Goal: Task Accomplishment & Management: Complete application form

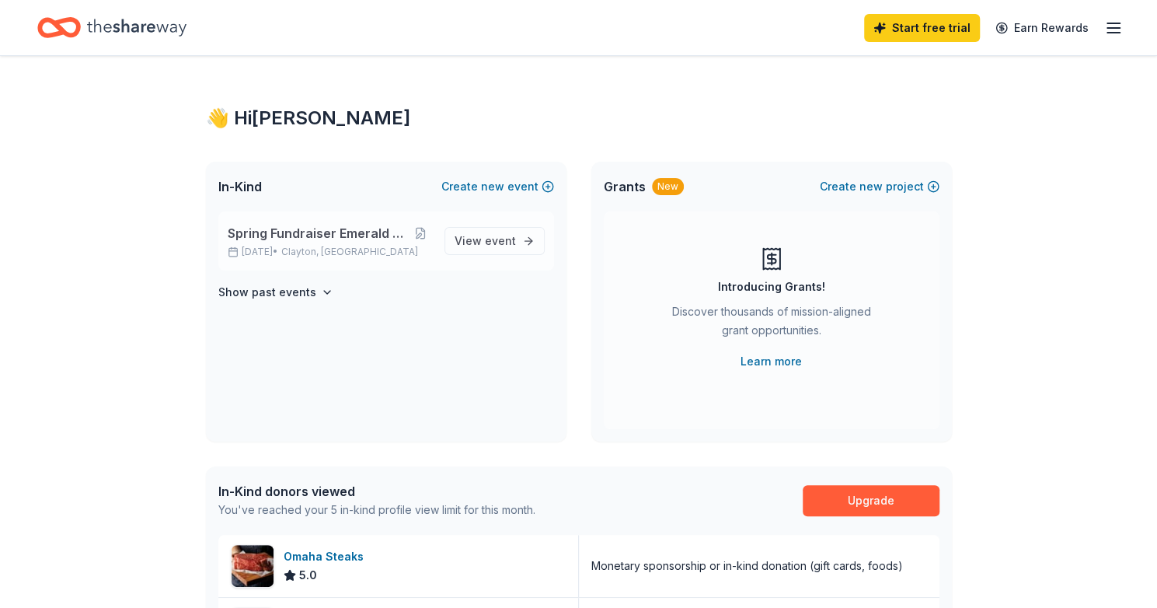
click at [354, 242] on div "Spring Fundraiser Emerald Ball Hibernians Apr 18, 2026 • Clayton, MO" at bounding box center [330, 241] width 204 height 34
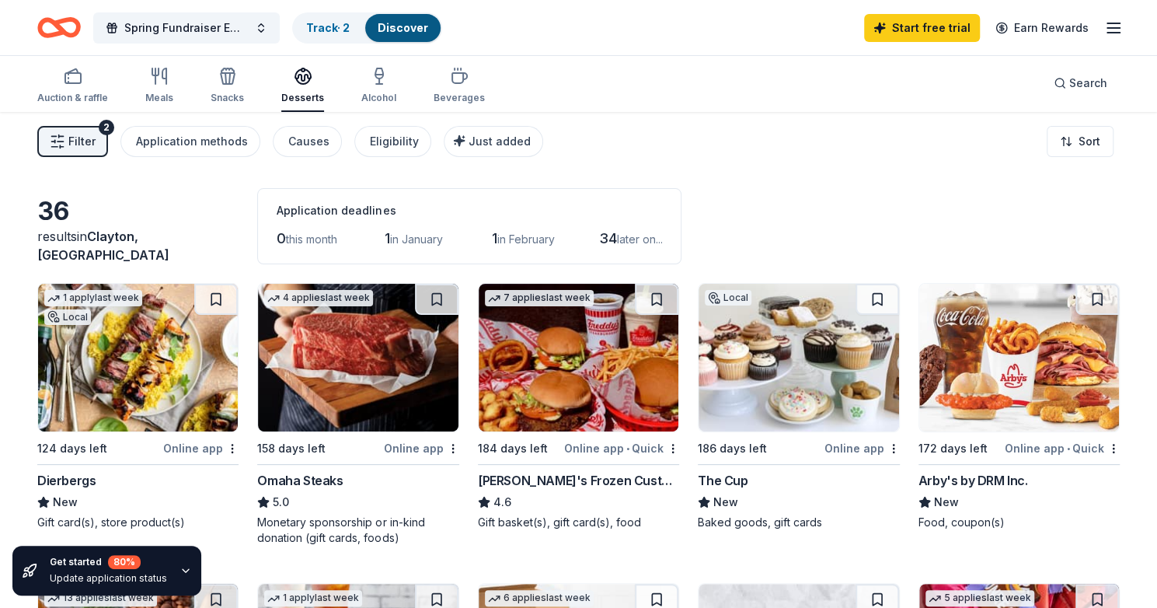
scroll to position [2, 0]
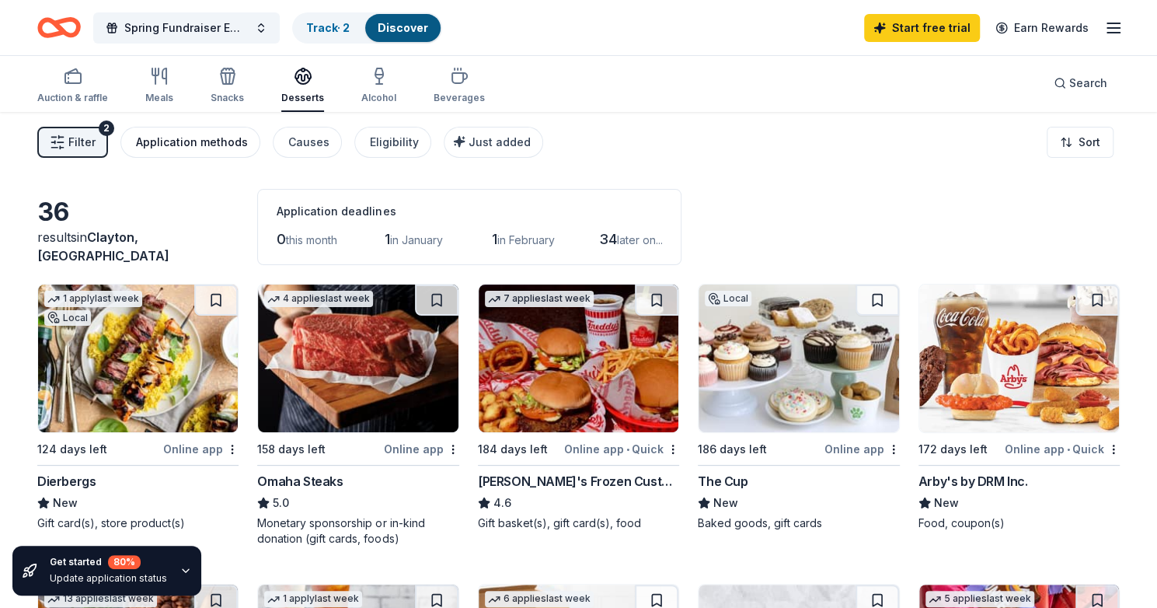
click at [202, 136] on div "Application methods" at bounding box center [192, 142] width 112 height 19
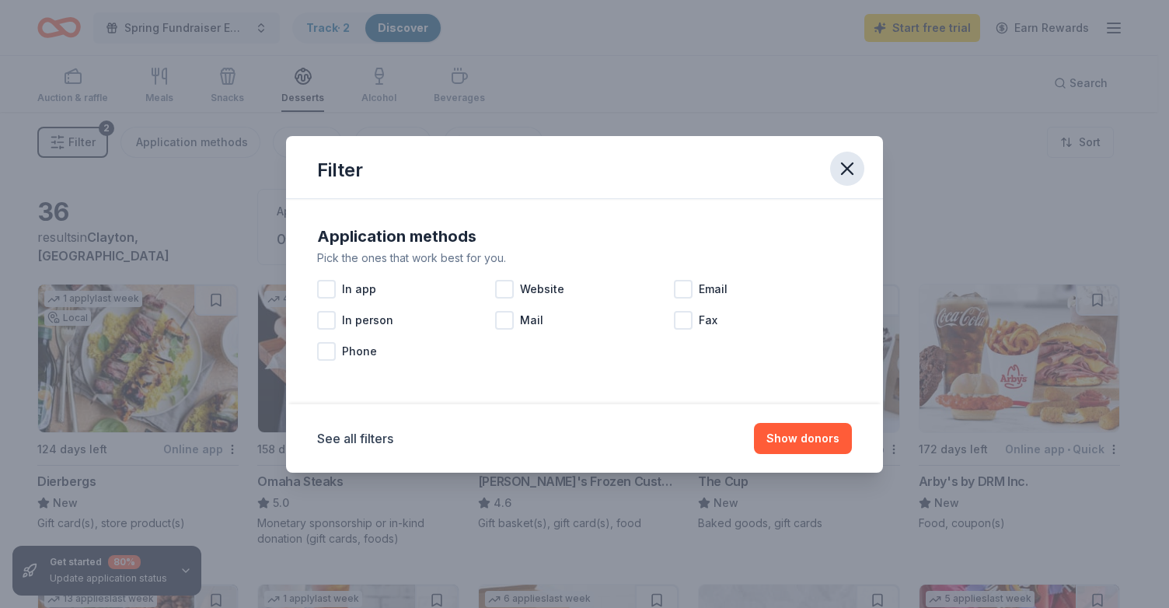
click at [842, 172] on icon "button" at bounding box center [846, 168] width 11 height 11
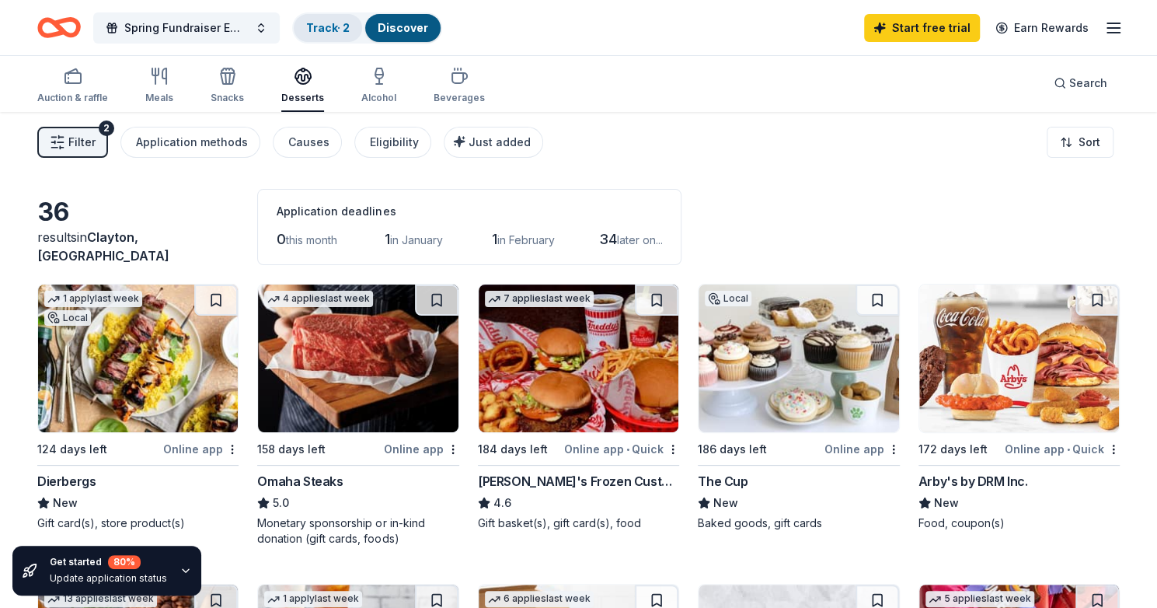
click at [327, 32] on link "Track · 2" at bounding box center [328, 27] width 44 height 13
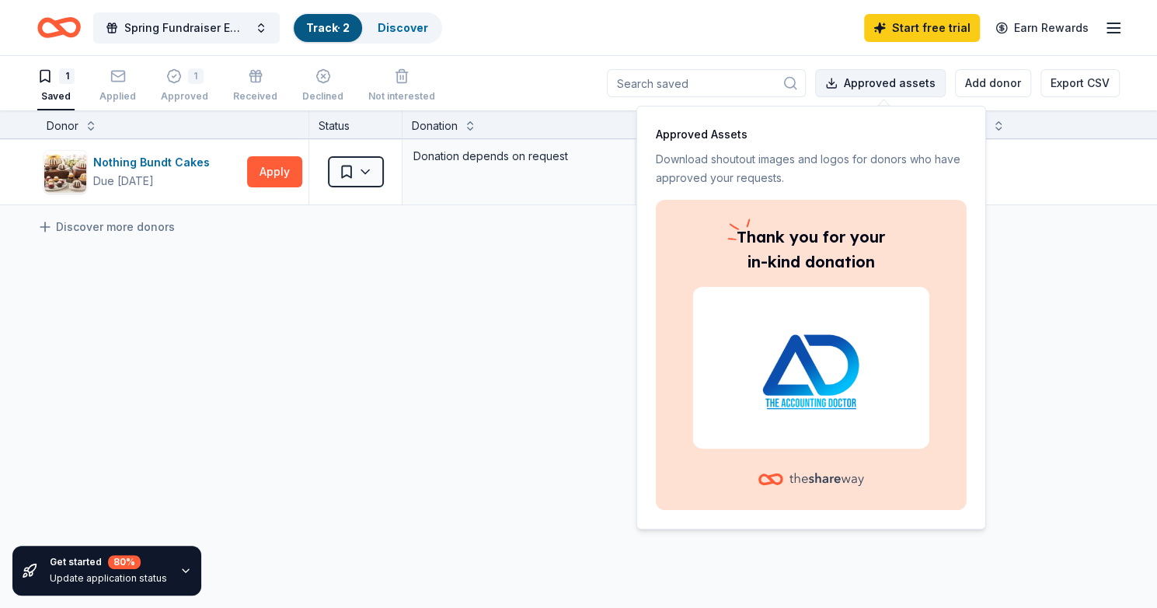
click at [864, 78] on button "Approved assets" at bounding box center [880, 83] width 131 height 28
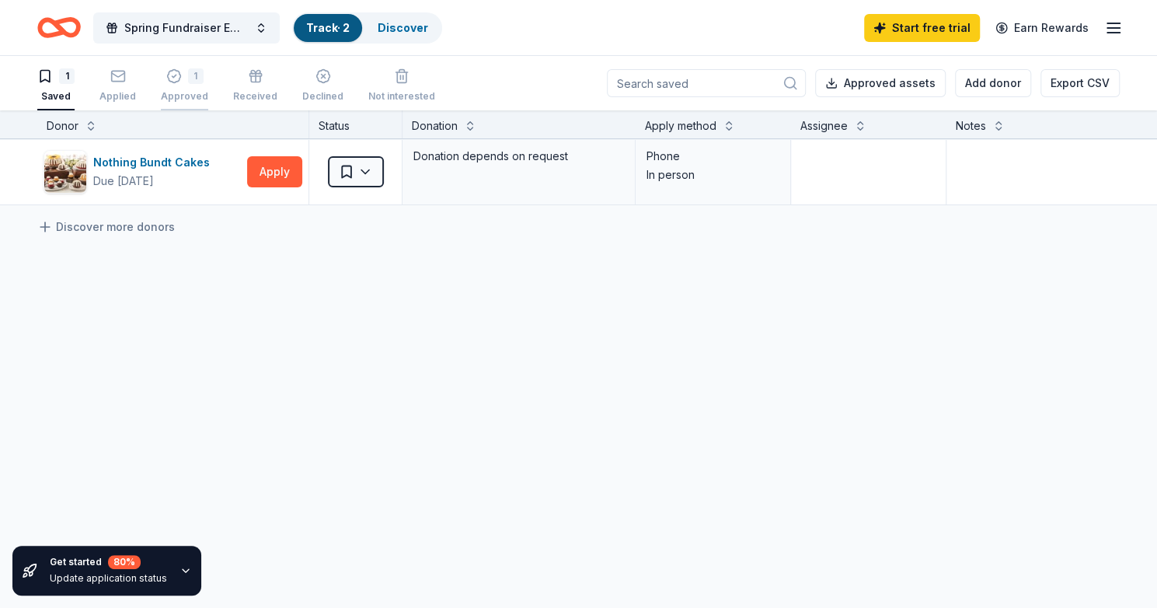
click at [188, 79] on div "1" at bounding box center [196, 76] width 16 height 16
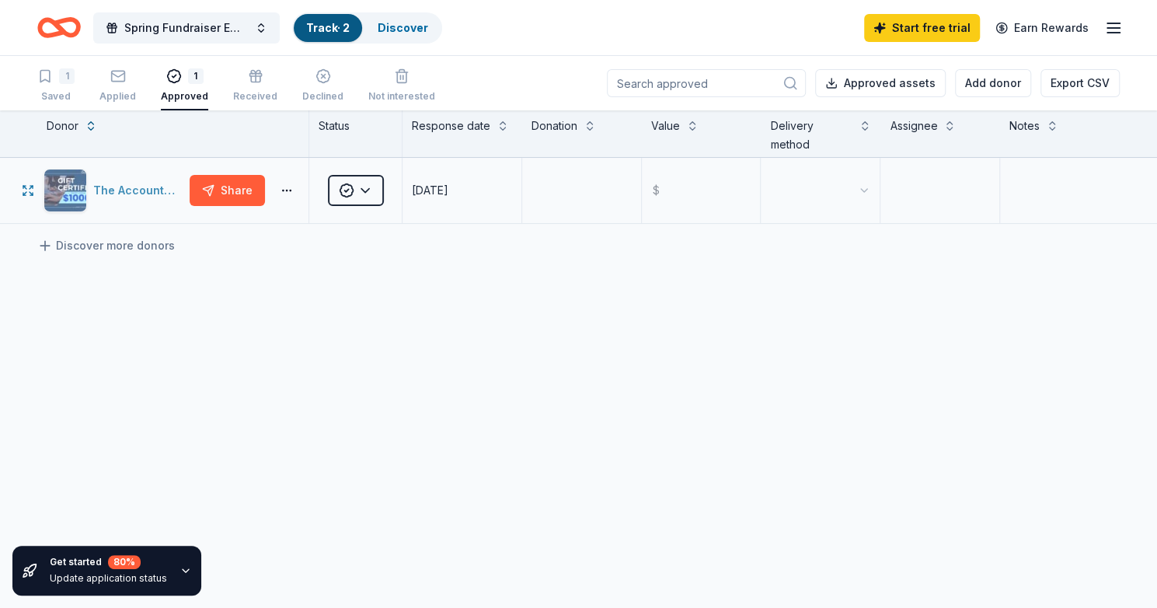
click at [92, 191] on div "The Accounting Doctor" at bounding box center [114, 191] width 140 height 44
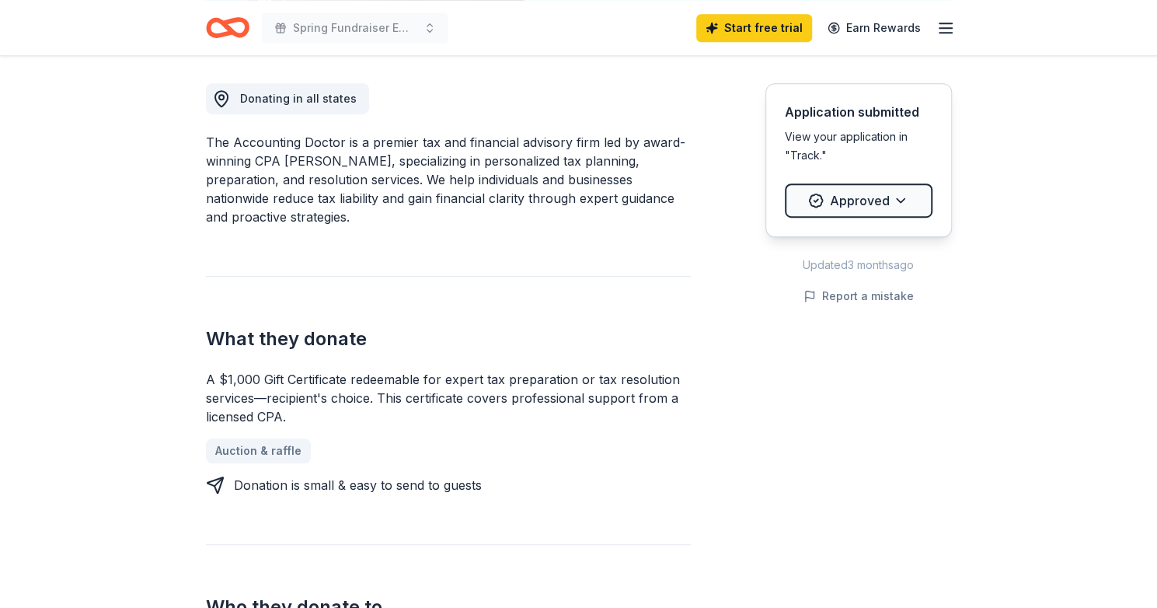
scroll to position [395, 0]
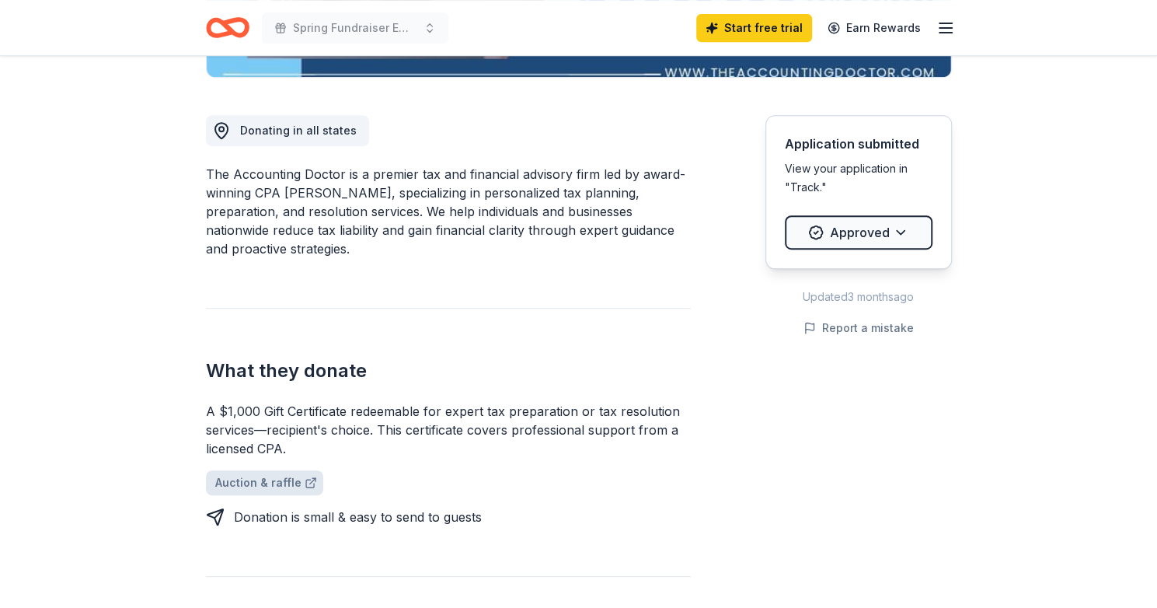
click at [266, 477] on link "Auction & raffle" at bounding box center [264, 482] width 117 height 25
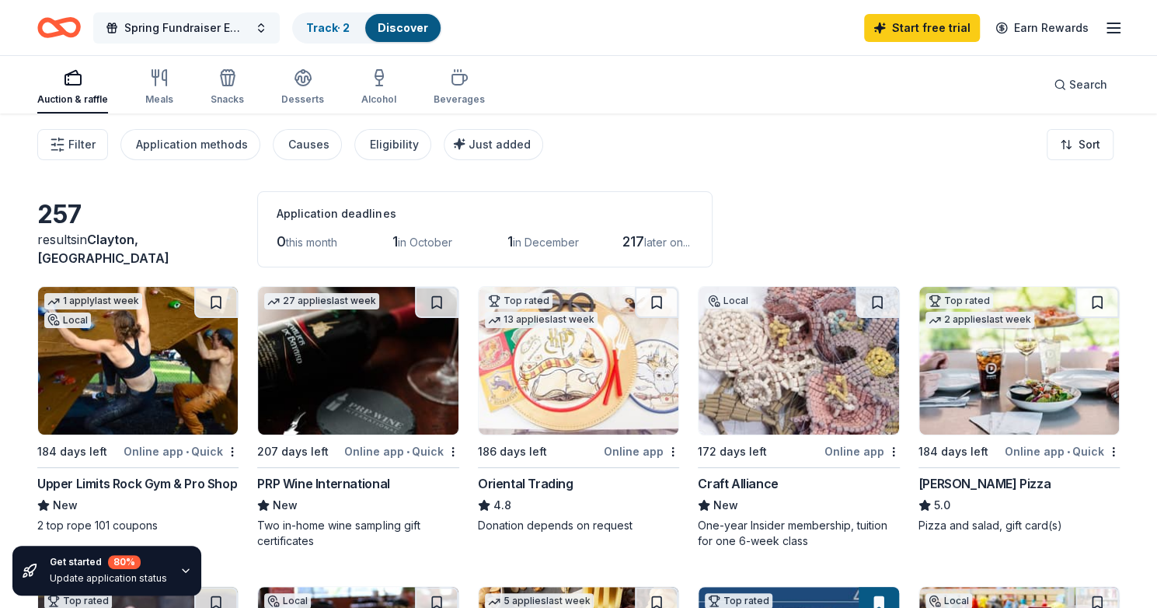
click at [192, 21] on span "Spring Fundraiser Emerald Ball Hibernians" at bounding box center [186, 28] width 124 height 19
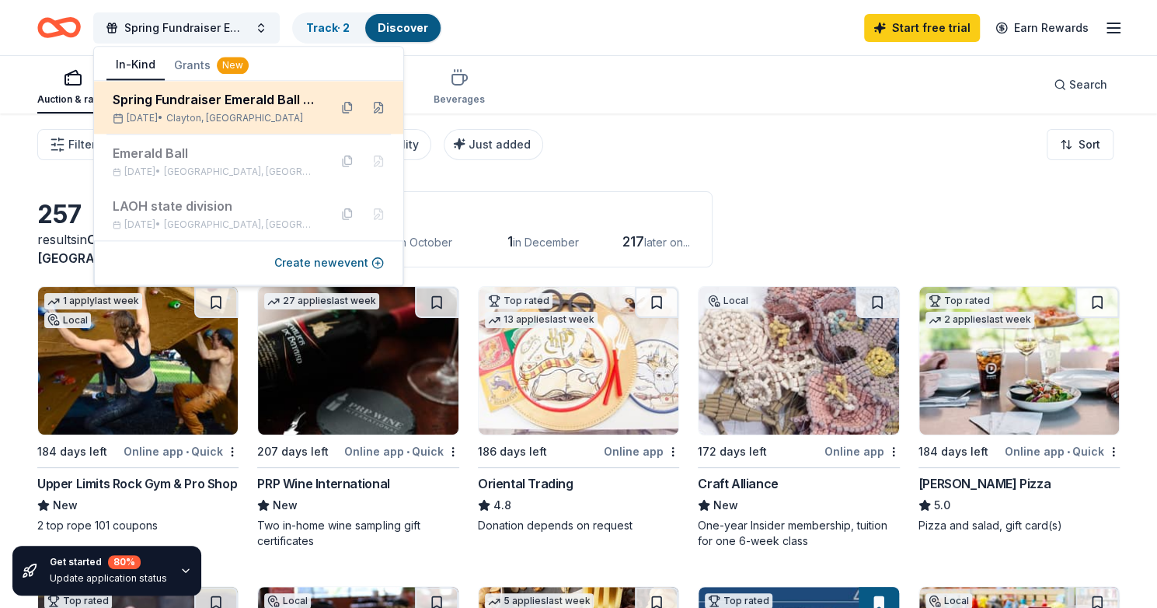
click at [172, 99] on div "Spring Fundraiser Emerald Ball Hibernians" at bounding box center [215, 99] width 204 height 19
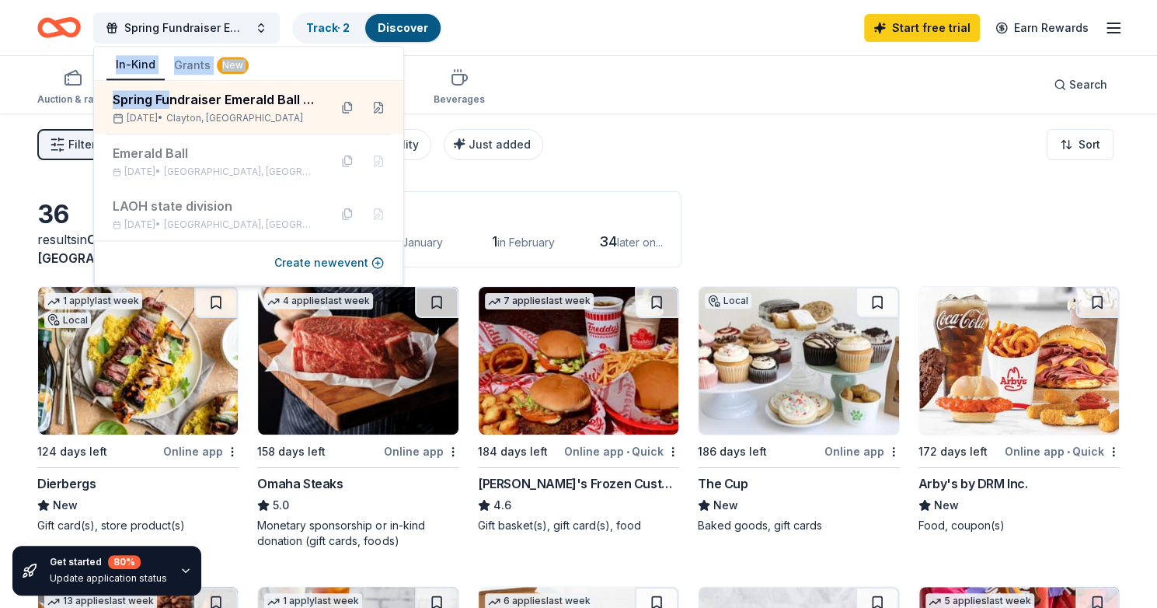
drag, startPoint x: 172, startPoint y: 99, endPoint x: 267, endPoint y: 385, distance: 300.5
click at [267, 385] on body "Spring Fundraiser Emerald Ball Hibernians Track · 2 Discover Start free trial E…" at bounding box center [578, 304] width 1157 height 608
click at [654, 211] on div "Application deadlines" at bounding box center [469, 213] width 385 height 19
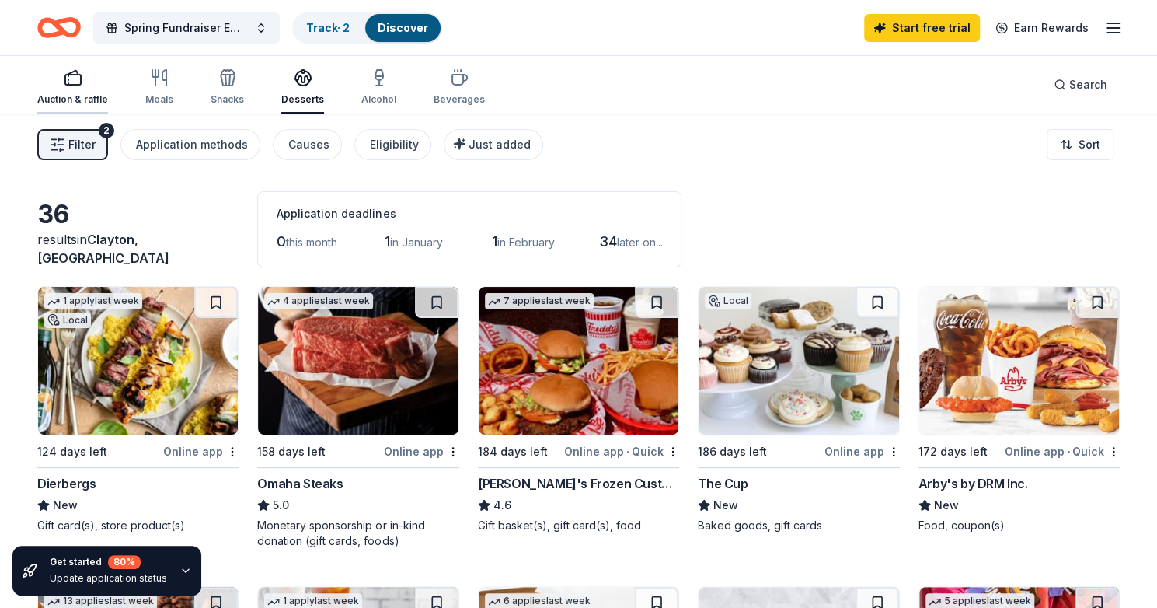
click at [79, 92] on div "Auction & raffle" at bounding box center [72, 86] width 71 height 37
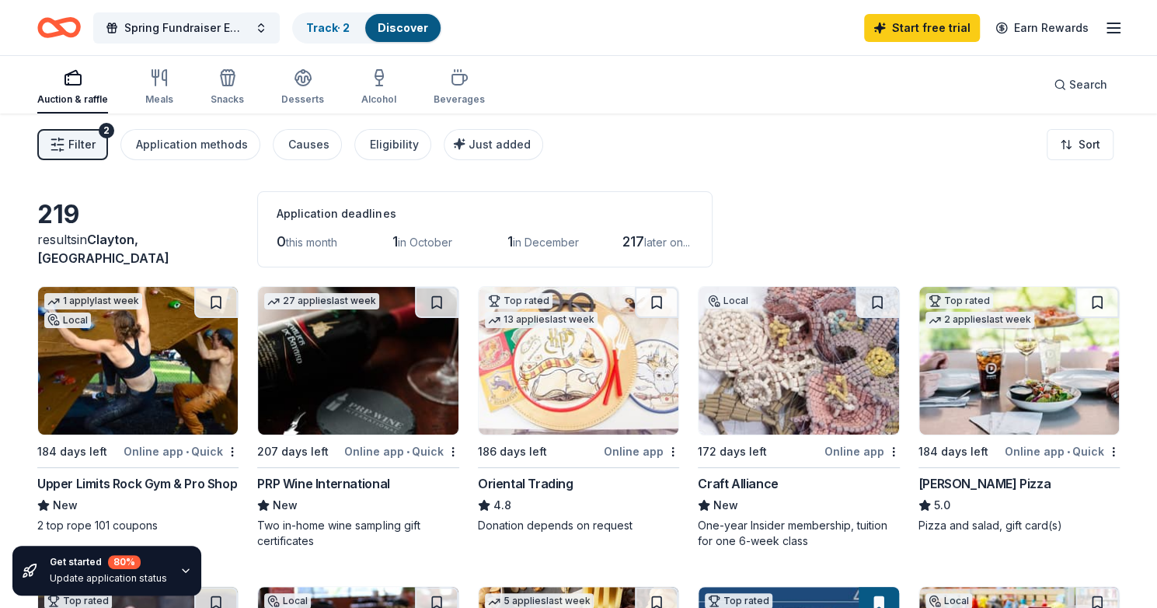
click at [1114, 28] on line "button" at bounding box center [1113, 28] width 12 height 0
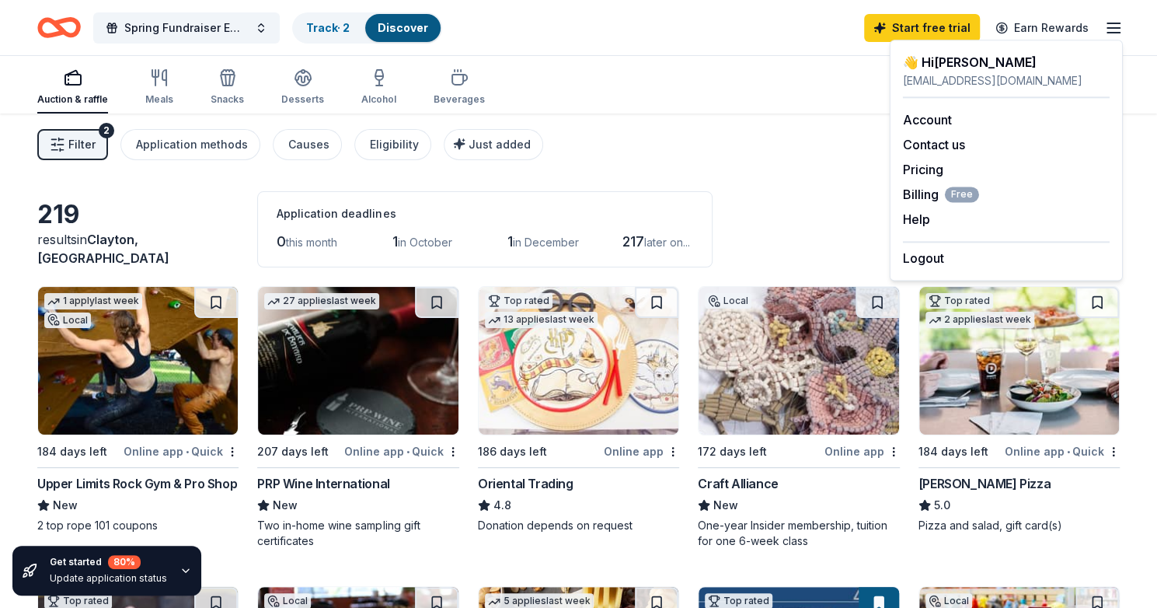
click at [732, 77] on div "Auction & raffle Meals Snacks Desserts Alcohol Beverages Search" at bounding box center [578, 84] width 1082 height 57
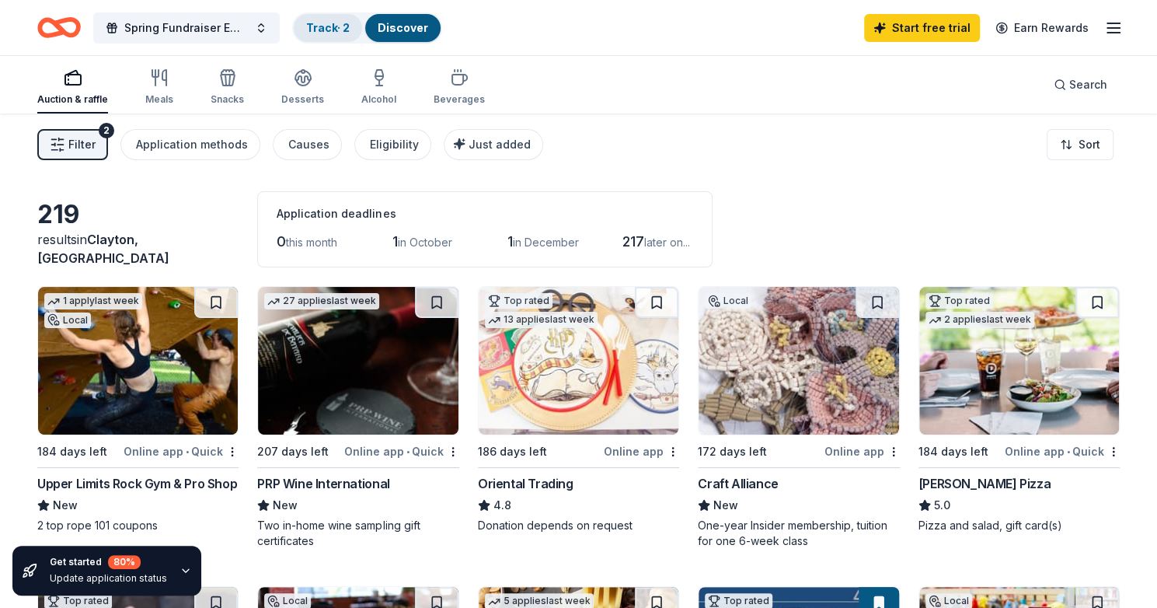
click at [328, 27] on link "Track · 2" at bounding box center [328, 27] width 44 height 13
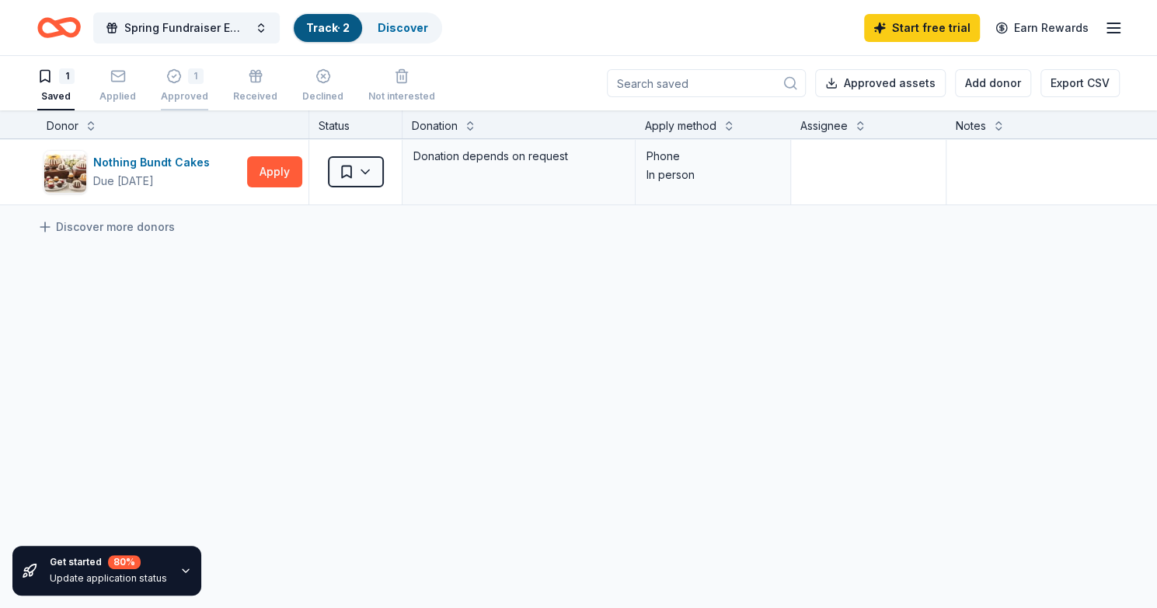
click at [182, 84] on div "1 Approved" at bounding box center [184, 85] width 47 height 34
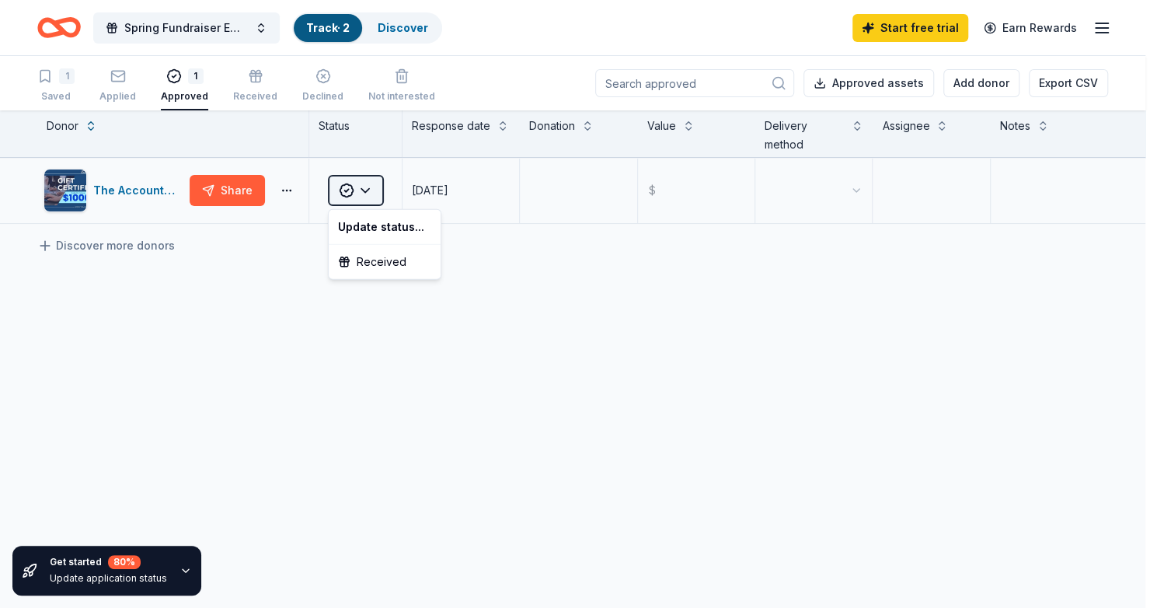
click at [368, 195] on html "Spring Fundraiser Emerald Ball Hibernians Track · 2 Discover Start free trial E…" at bounding box center [578, 304] width 1157 height 608
click at [239, 304] on html "Spring Fundraiser Emerald Ball Hibernians Track · 2 Discover Start free trial E…" at bounding box center [584, 304] width 1169 height 608
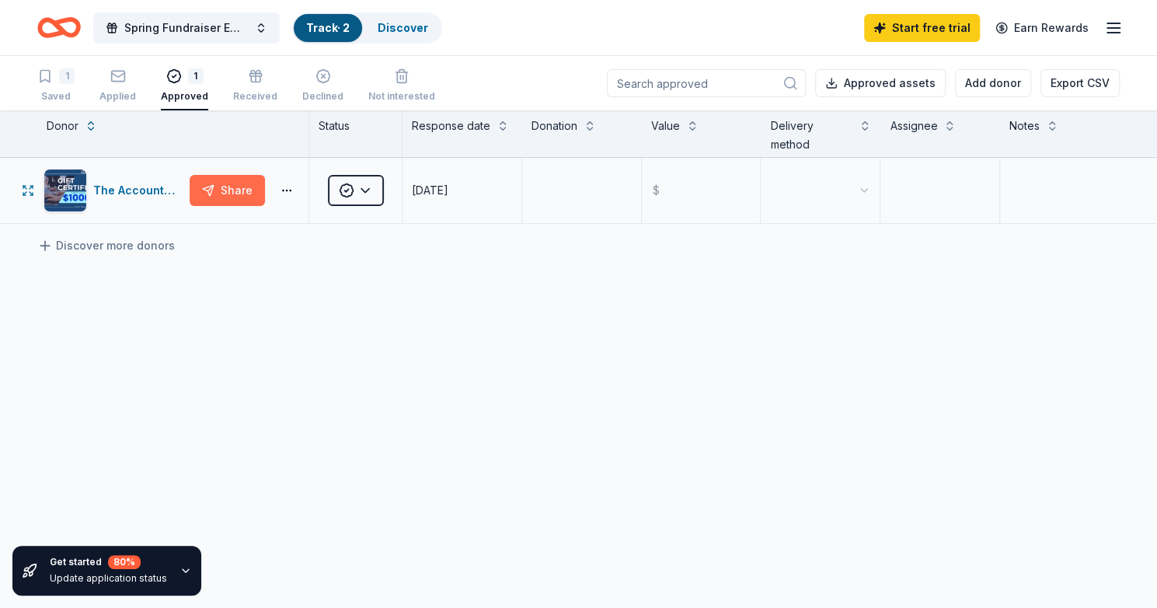
click at [235, 190] on button "Share" at bounding box center [227, 190] width 75 height 31
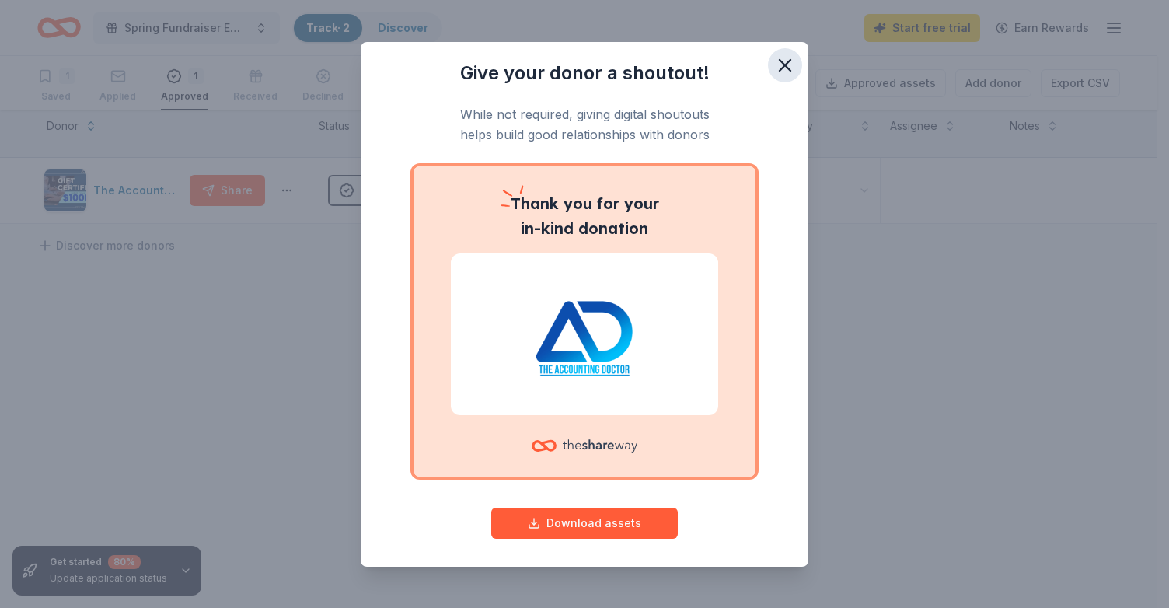
click at [779, 67] on icon "button" at bounding box center [784, 65] width 11 height 11
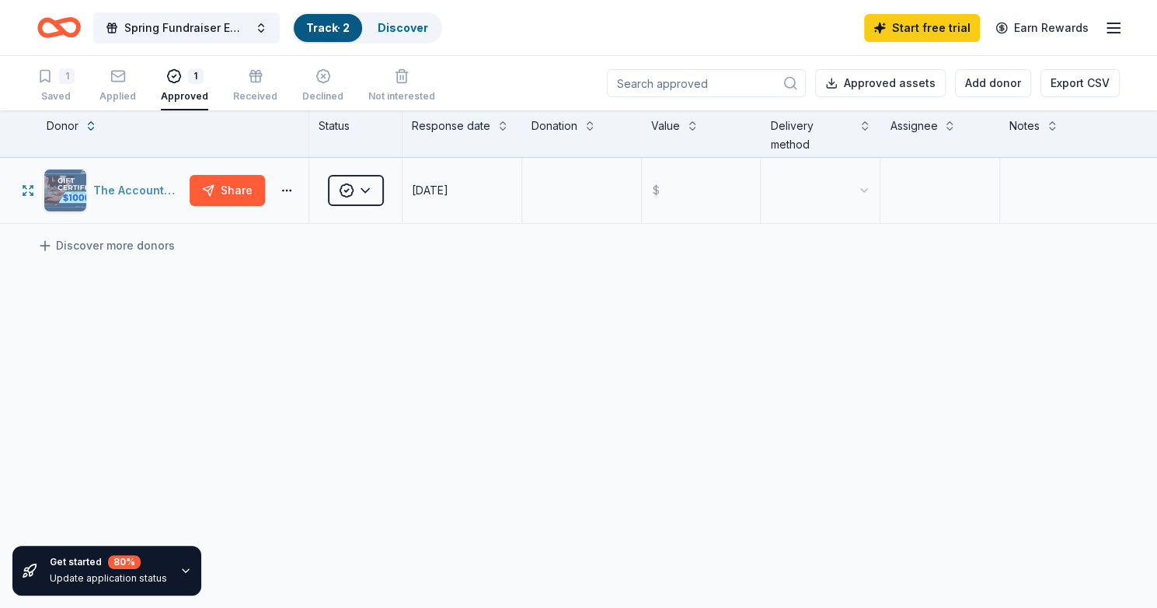
click at [117, 187] on div "The Accounting Doctor" at bounding box center [138, 190] width 90 height 19
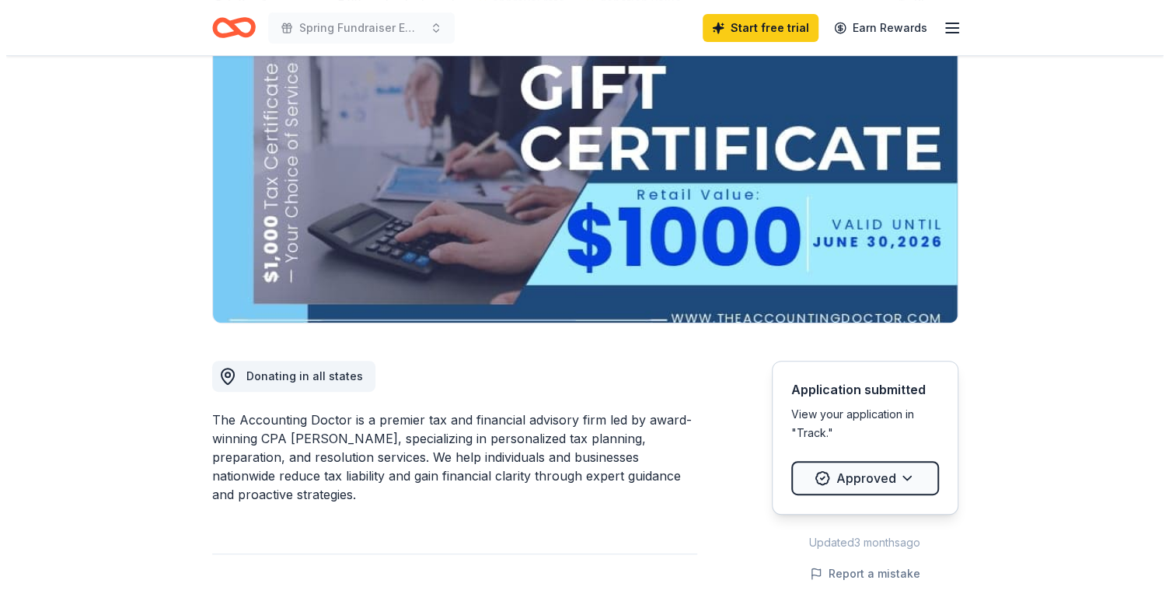
scroll to position [150, 0]
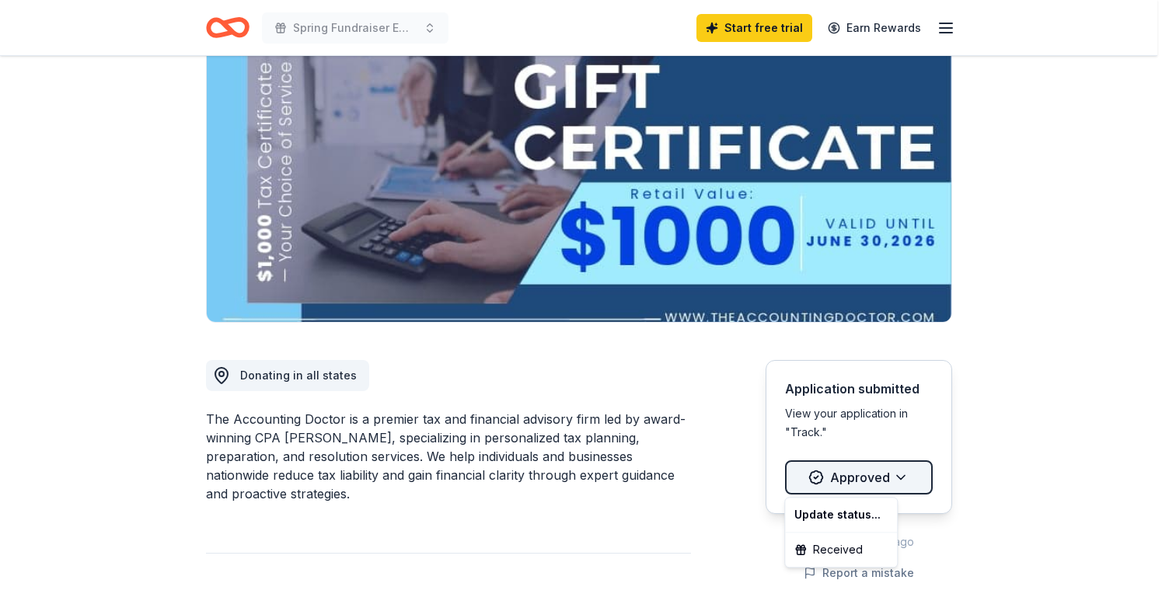
click at [822, 458] on html "Spring Fundraiser Emerald Ball Hibernians Start free trial Earn Rewards Due in …" at bounding box center [584, 154] width 1169 height 608
click at [822, 545] on div "Received" at bounding box center [841, 549] width 106 height 28
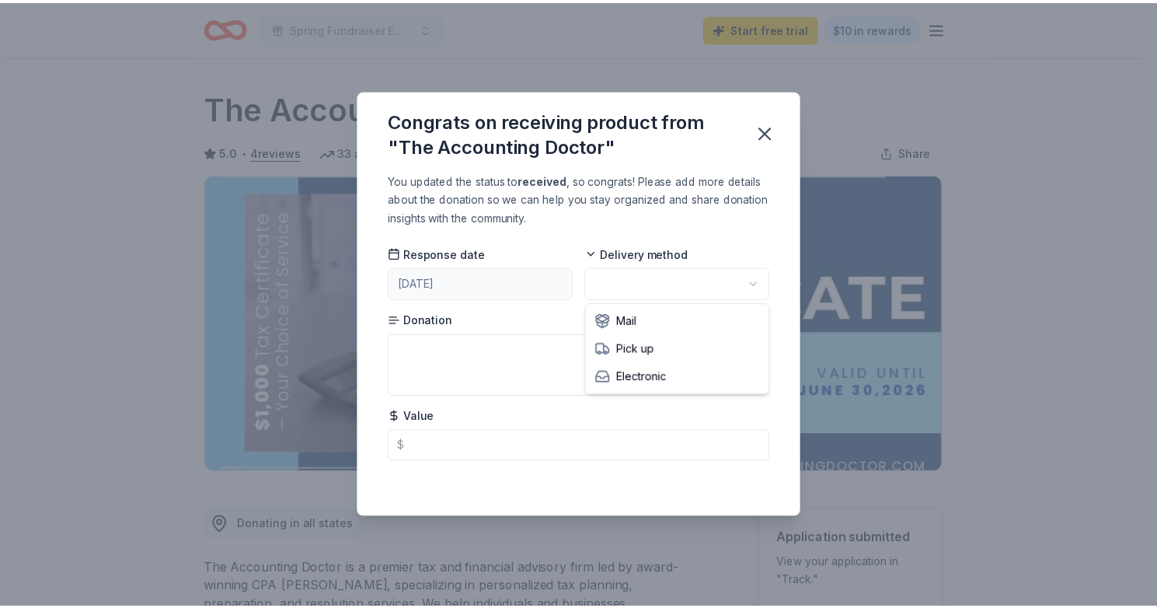
scroll to position [0, 0]
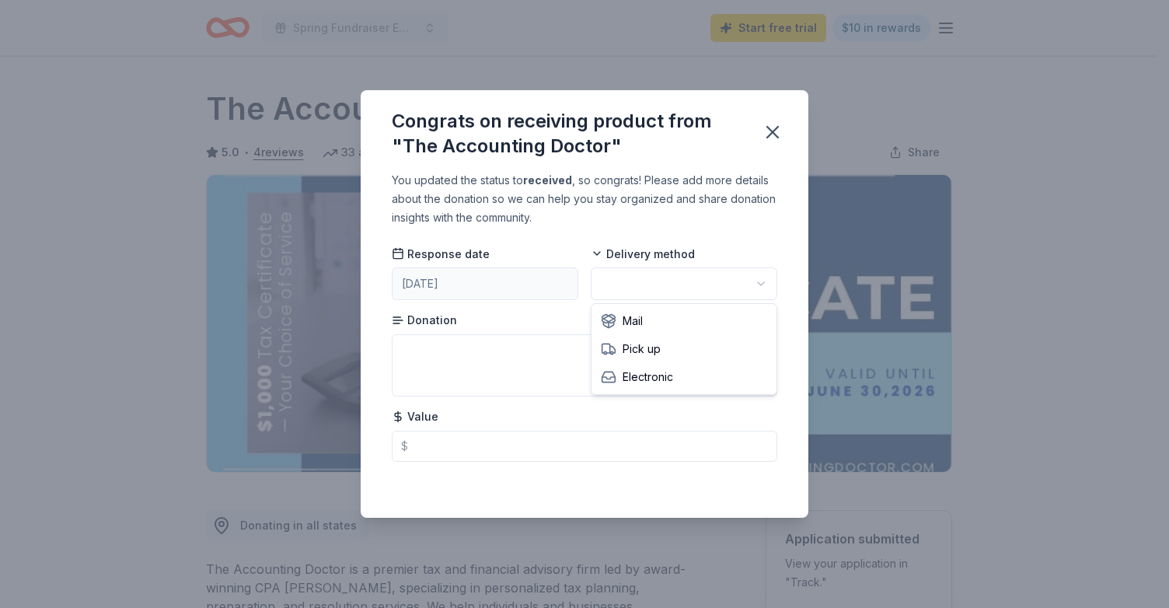
click at [688, 280] on html "Spring Fundraiser Emerald Ball Hibernians Start free trial $10 in rewards Due i…" at bounding box center [584, 304] width 1169 height 608
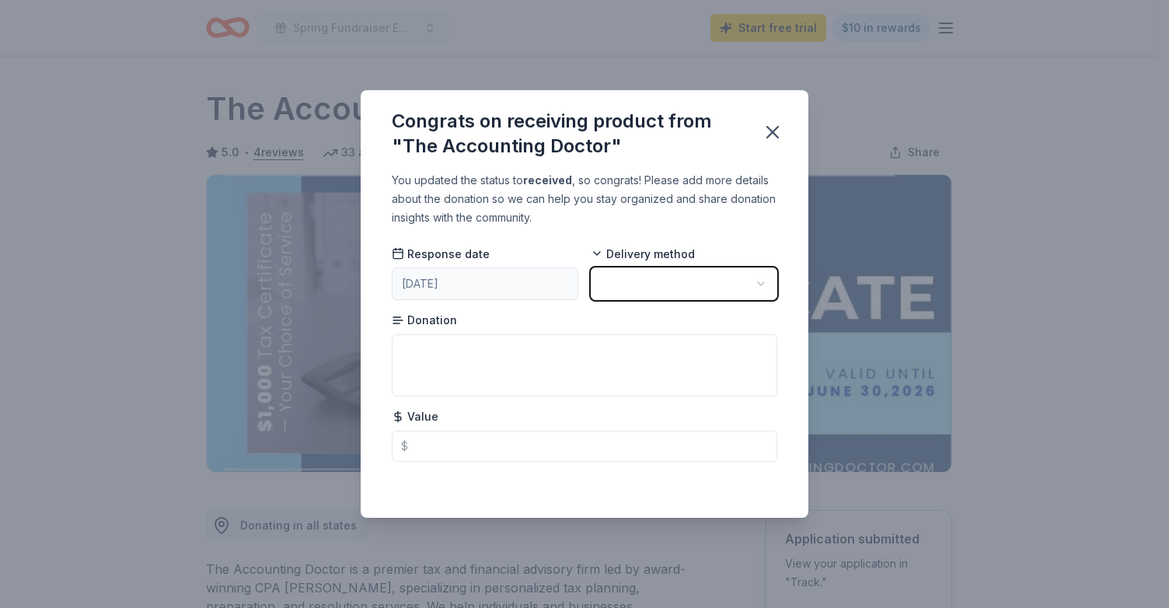
click at [770, 137] on html "Spring Fundraiser Emerald Ball Hibernians Start free trial $10 in rewards Due i…" at bounding box center [584, 304] width 1169 height 608
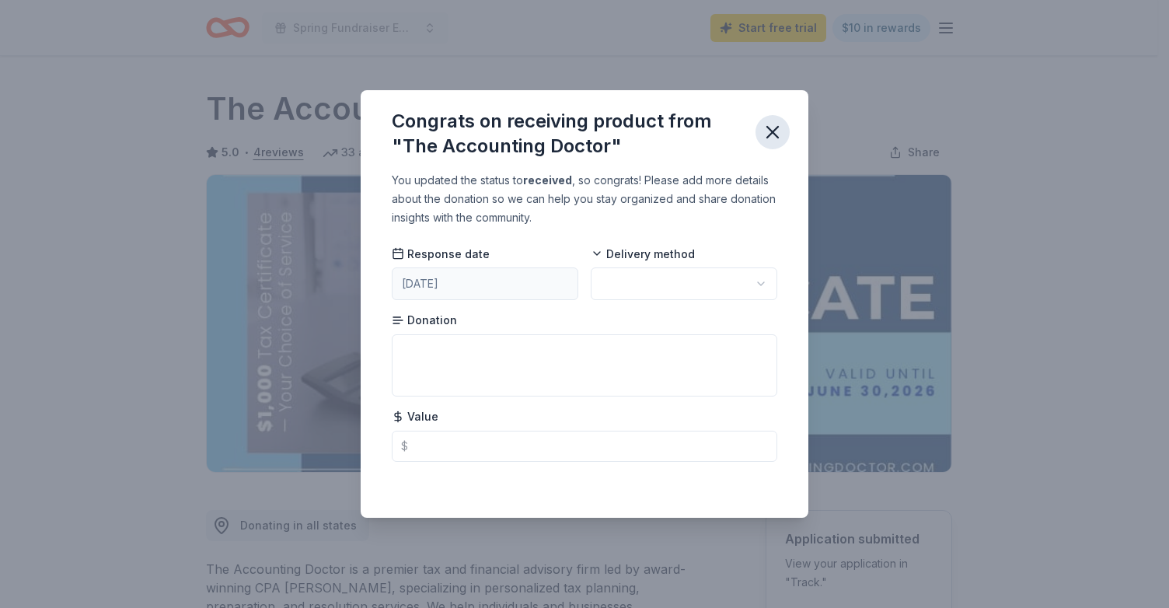
click at [770, 134] on icon "button" at bounding box center [772, 132] width 11 height 11
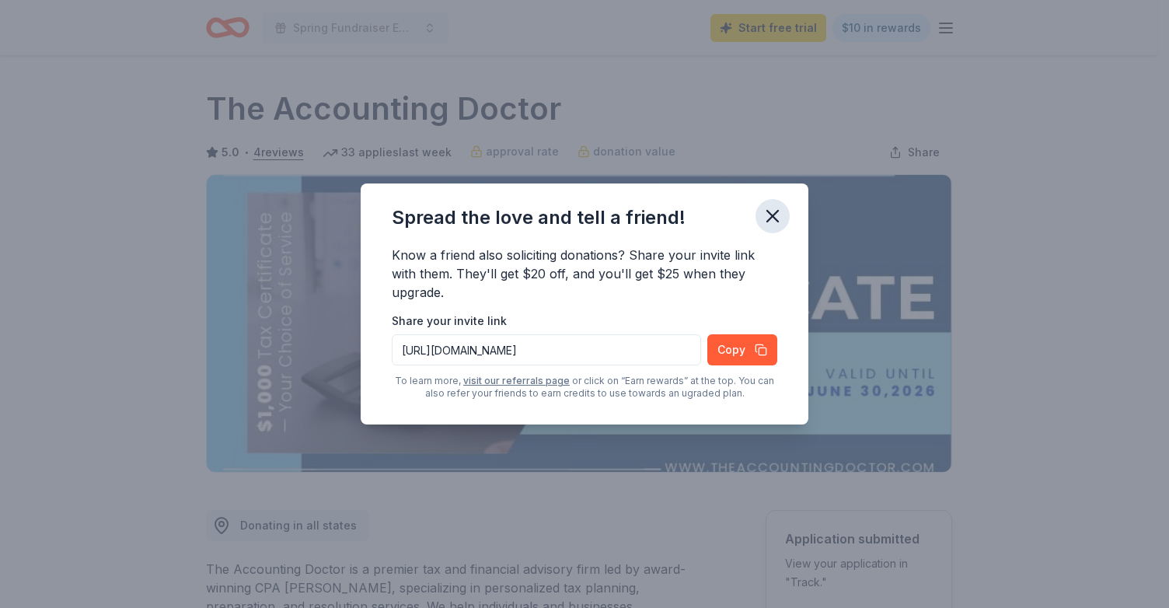
click at [775, 214] on icon "button" at bounding box center [772, 216] width 22 height 22
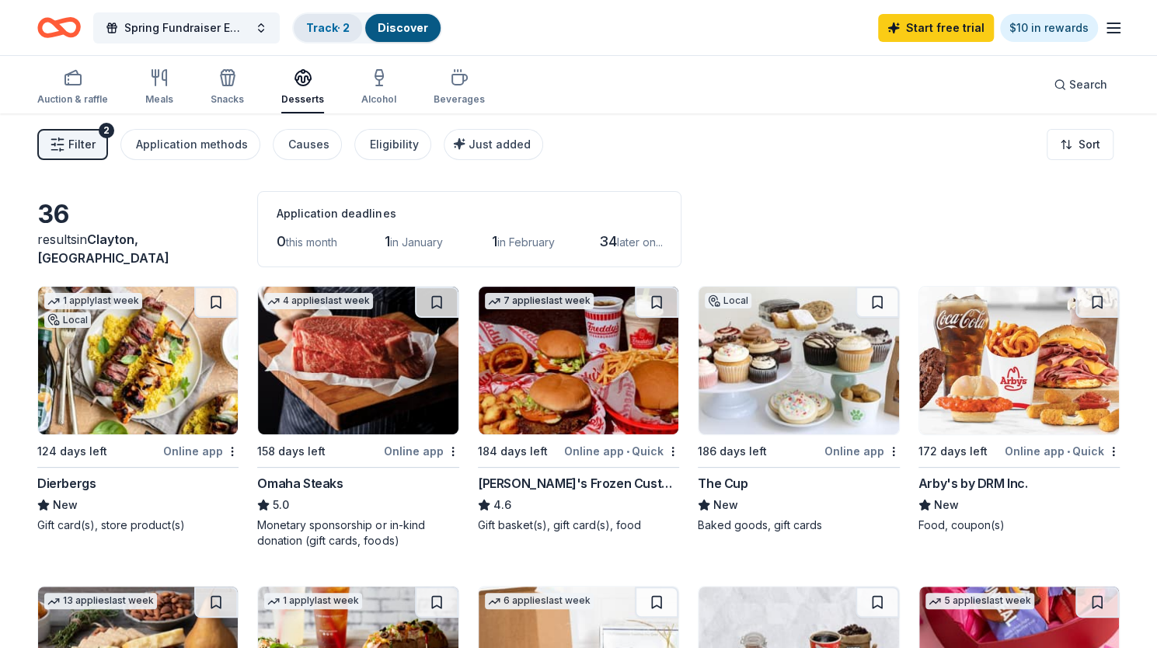
click at [336, 21] on link "Track · 2" at bounding box center [328, 27] width 44 height 13
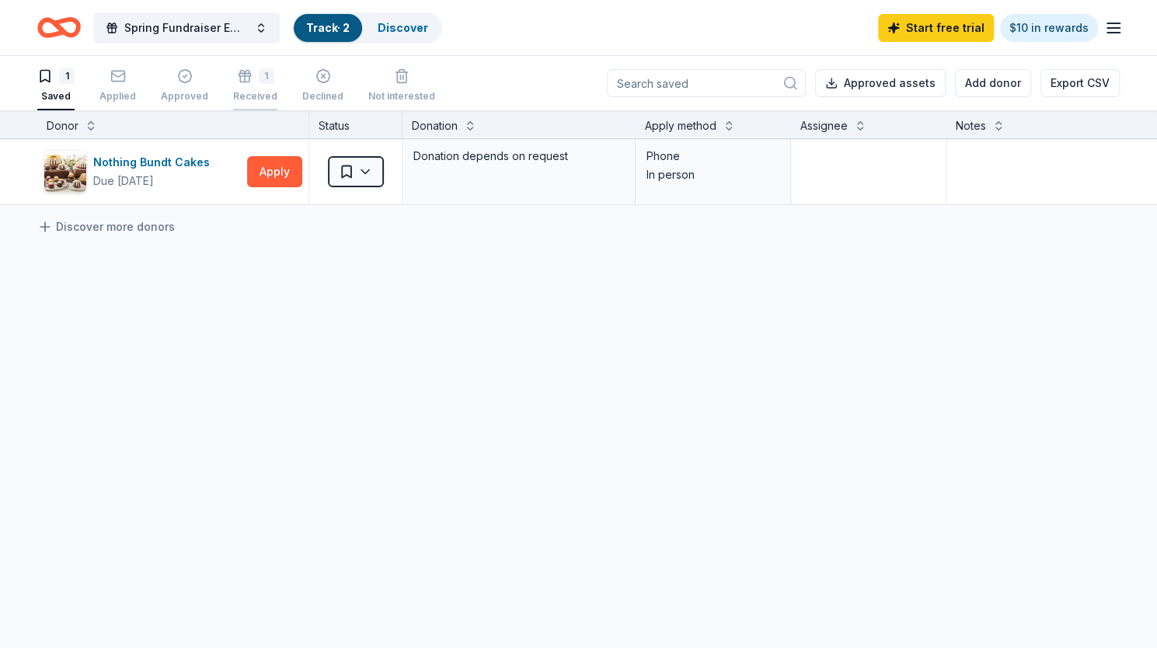
click at [250, 83] on div "1 Received" at bounding box center [255, 85] width 44 height 34
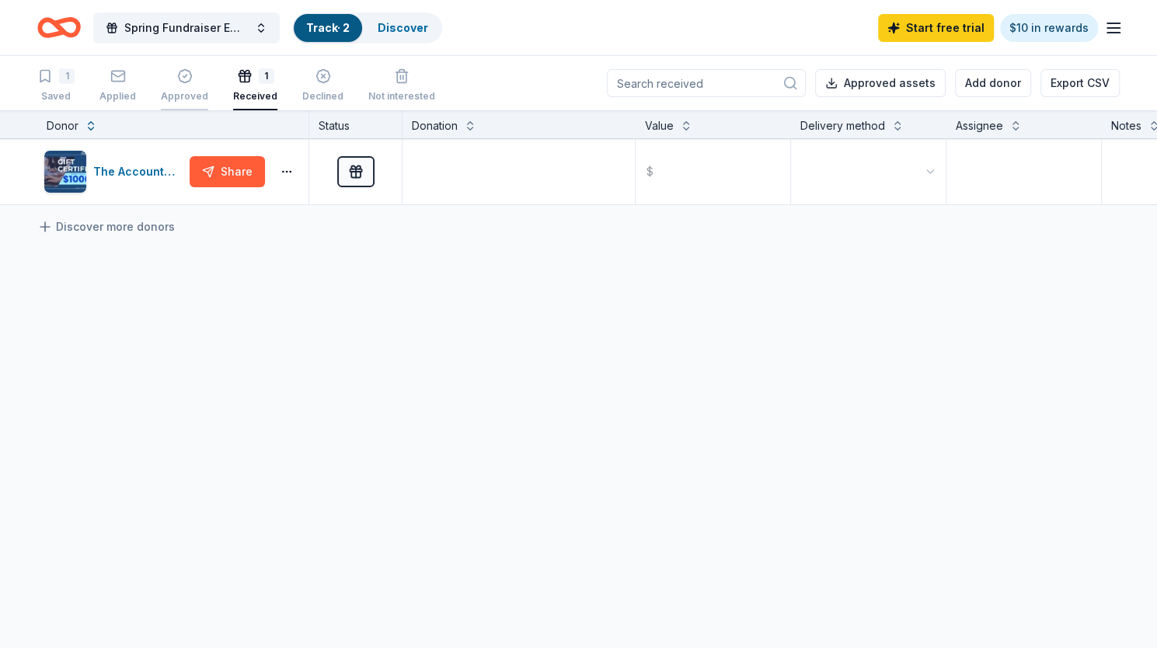
click at [177, 90] on div "Approved" at bounding box center [184, 96] width 47 height 12
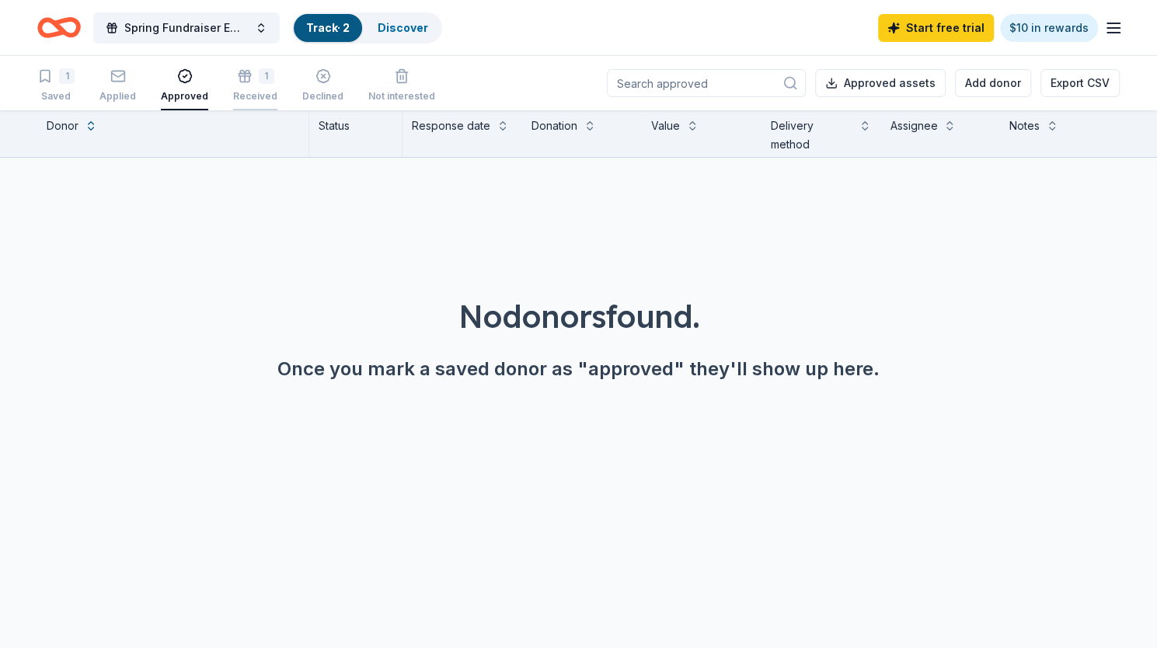
click at [233, 92] on div "Received" at bounding box center [255, 96] width 44 height 12
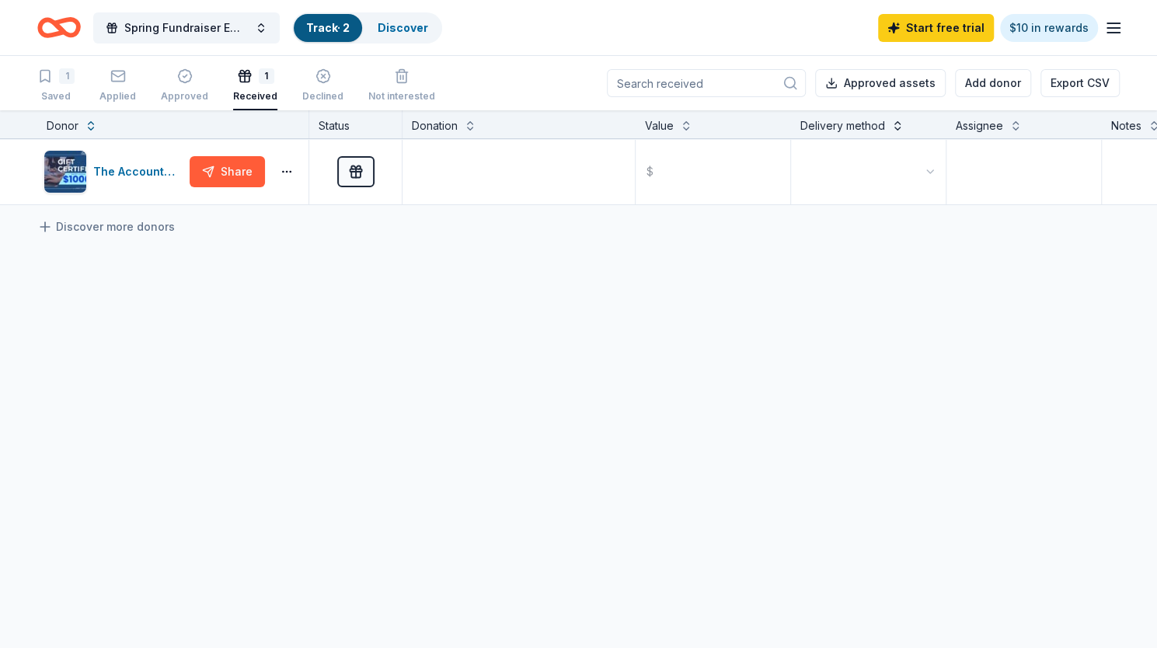
click at [894, 125] on button at bounding box center [897, 125] width 12 height 16
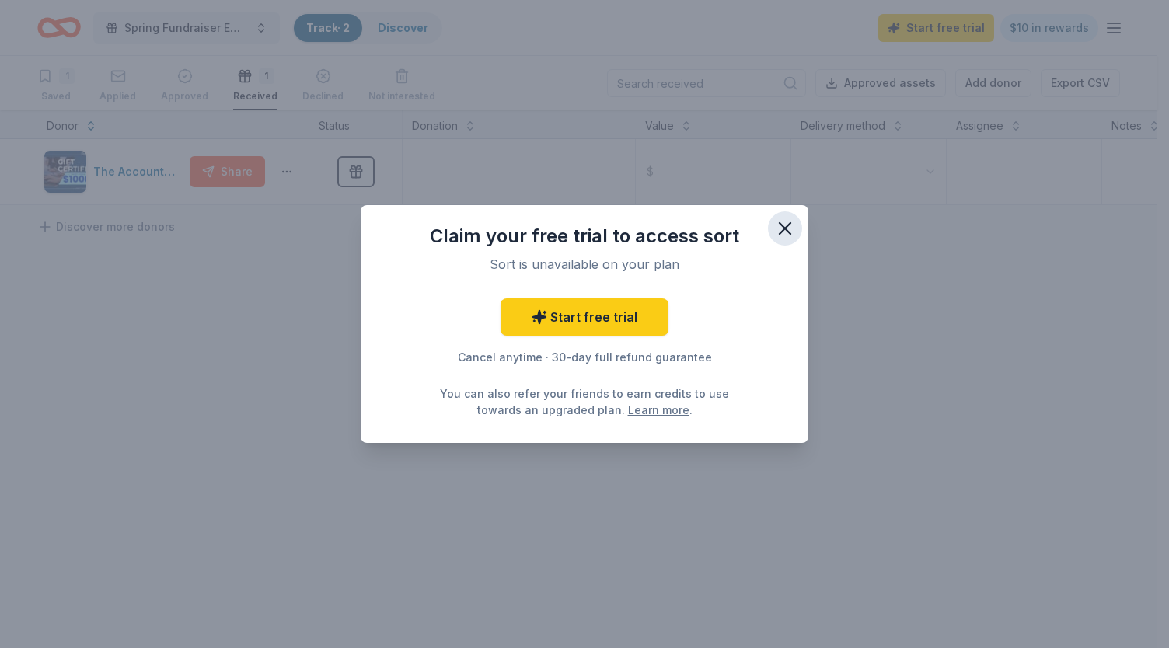
click at [787, 227] on icon "button" at bounding box center [785, 229] width 22 height 22
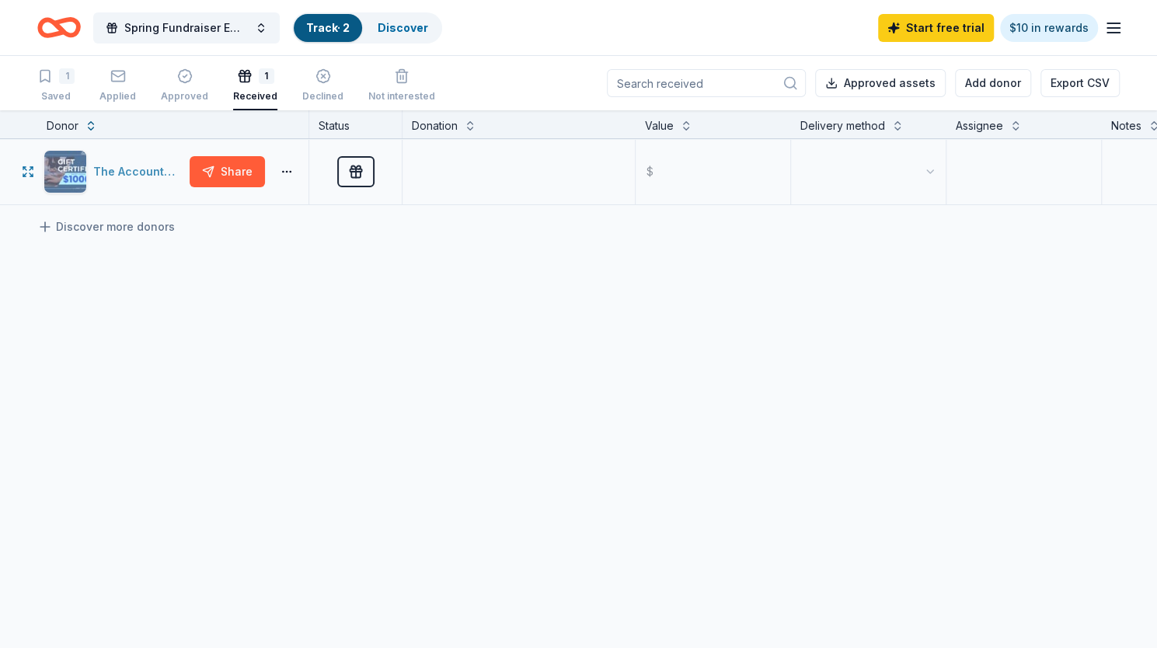
click at [94, 176] on div "The Accounting Doctor" at bounding box center [138, 171] width 90 height 19
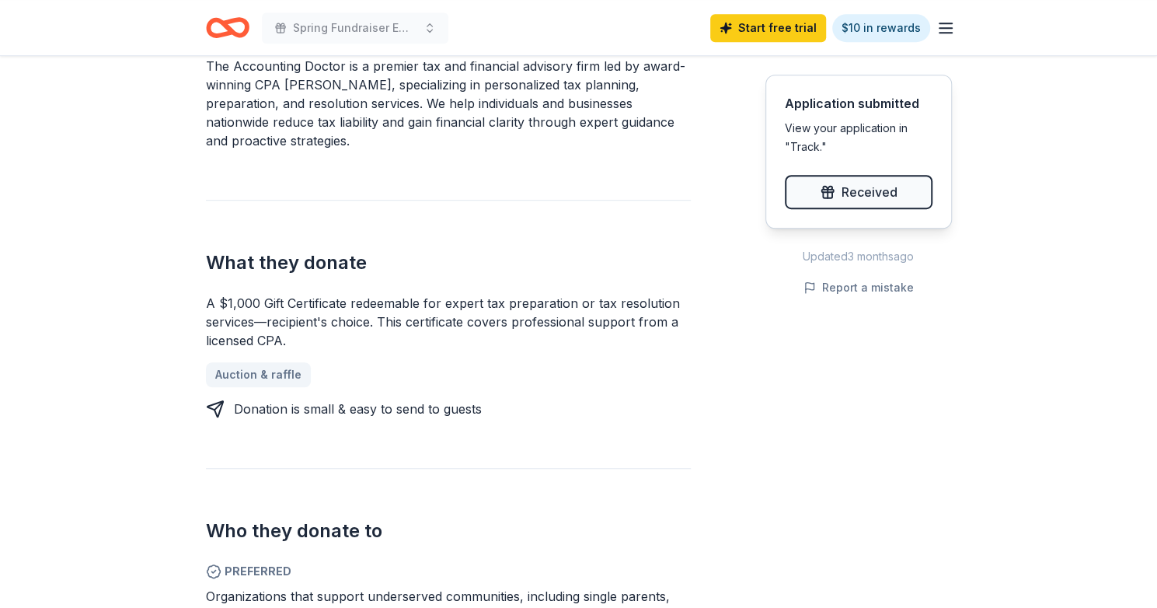
scroll to position [510, 0]
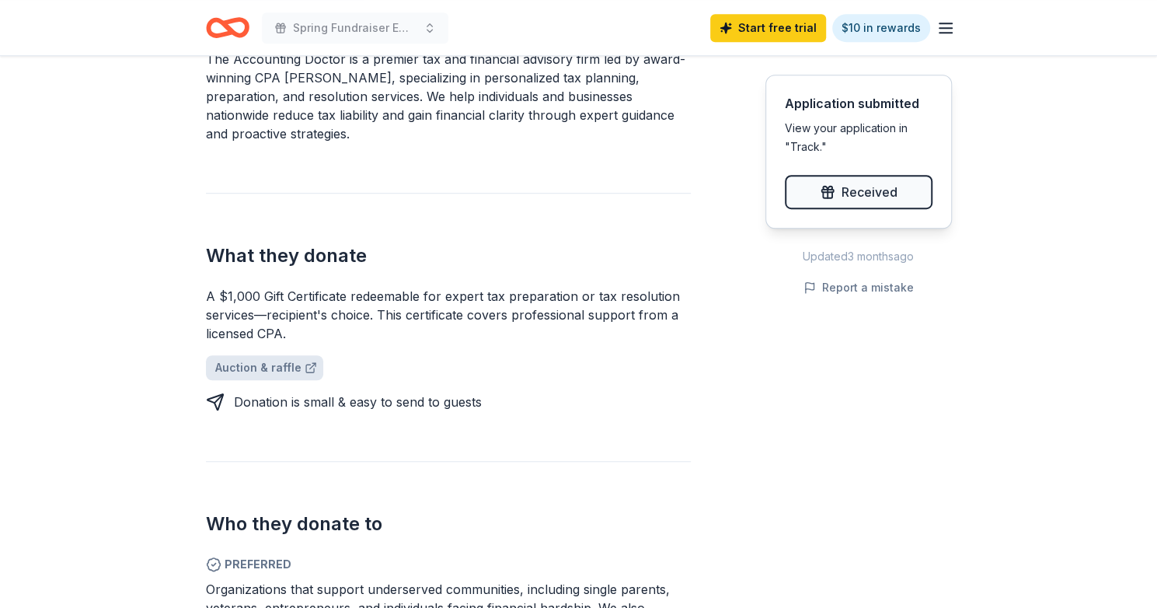
click at [261, 362] on link "Auction & raffle" at bounding box center [264, 367] width 117 height 25
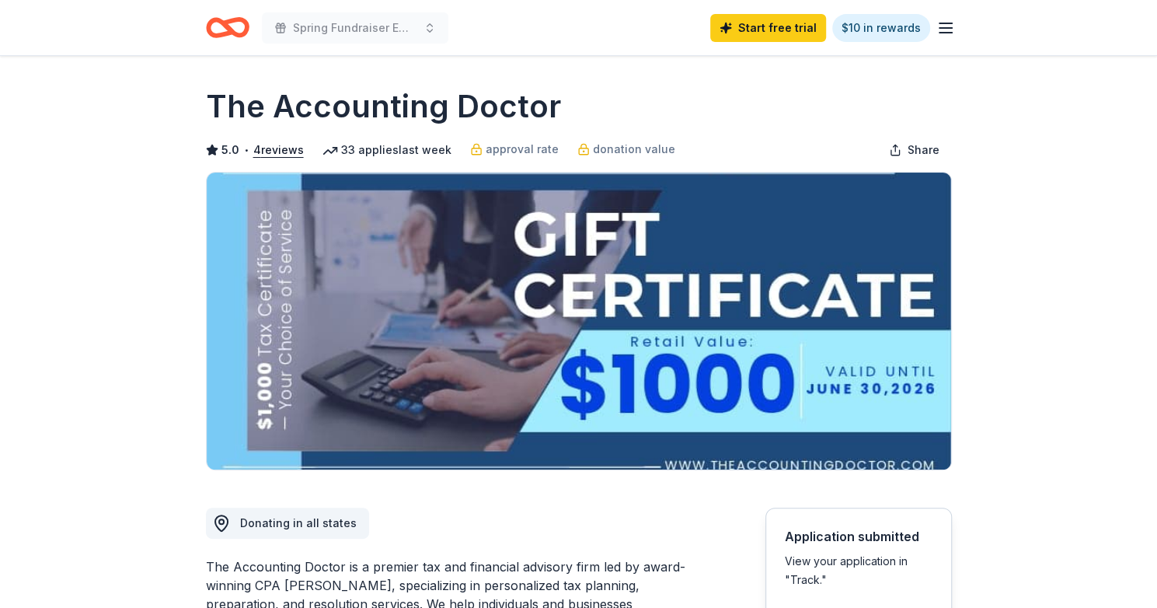
scroll to position [0, 0]
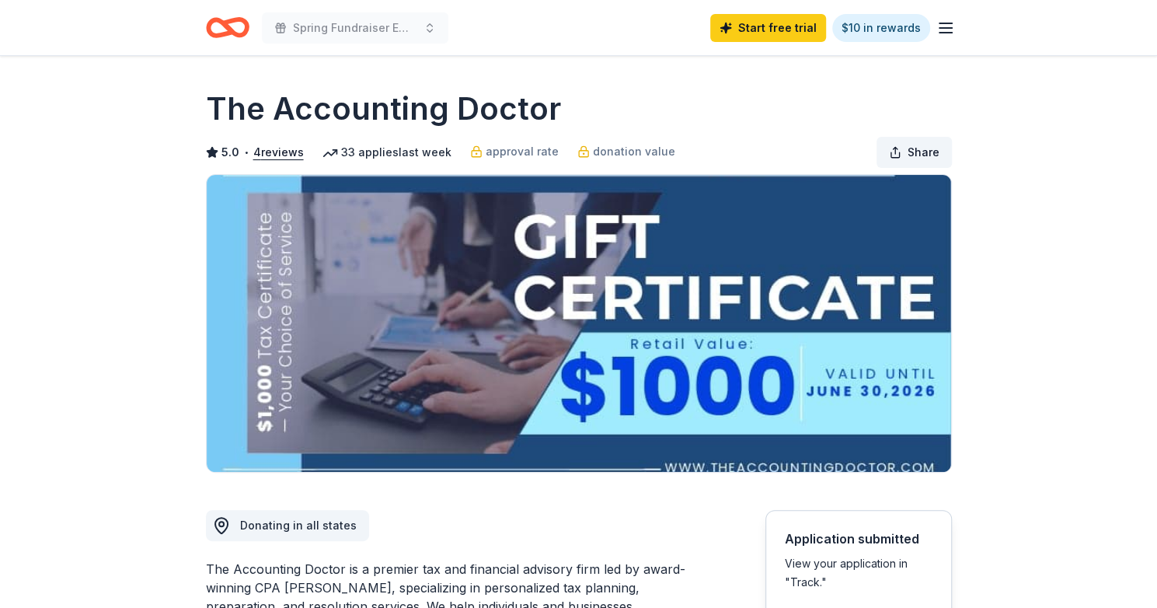
click at [917, 157] on span "Share" at bounding box center [924, 152] width 32 height 19
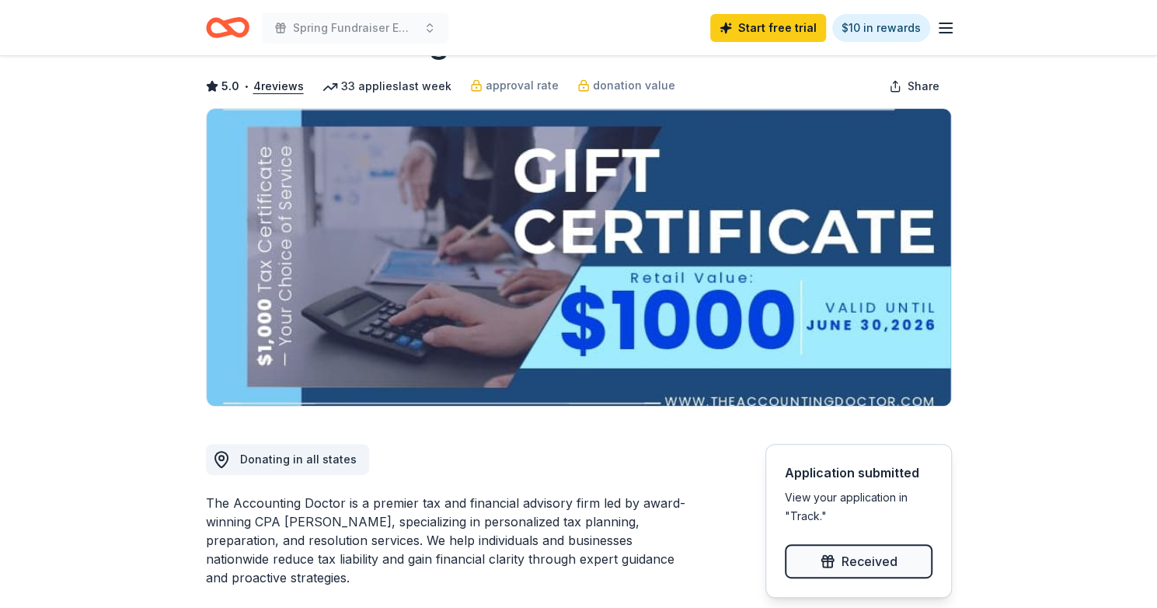
scroll to position [65, 0]
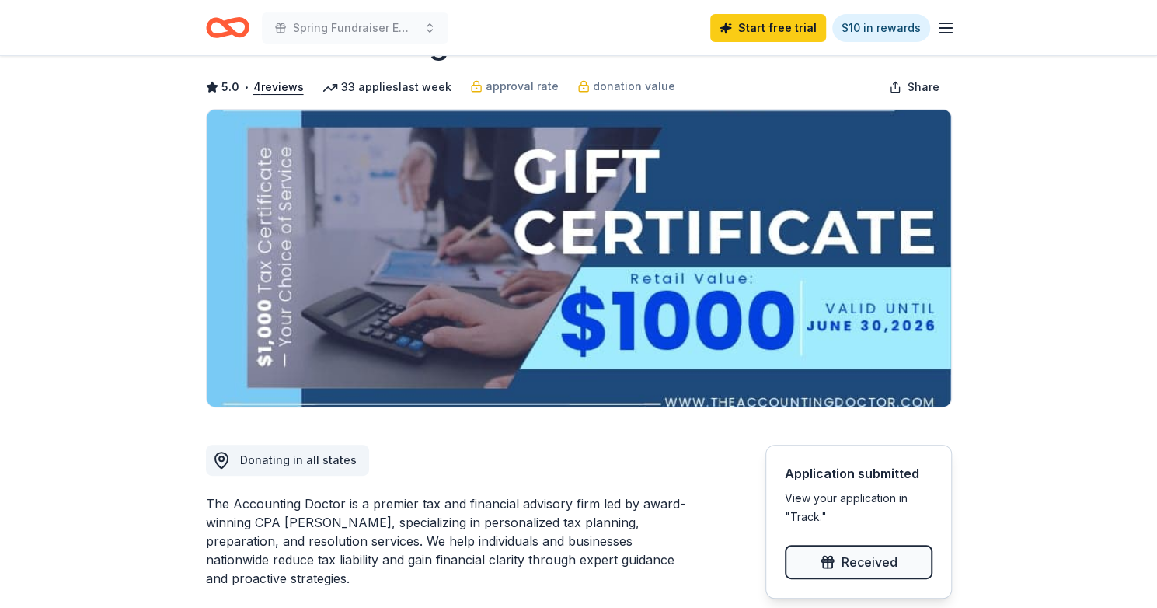
click at [831, 504] on div "View your application in "Track."" at bounding box center [859, 507] width 148 height 37
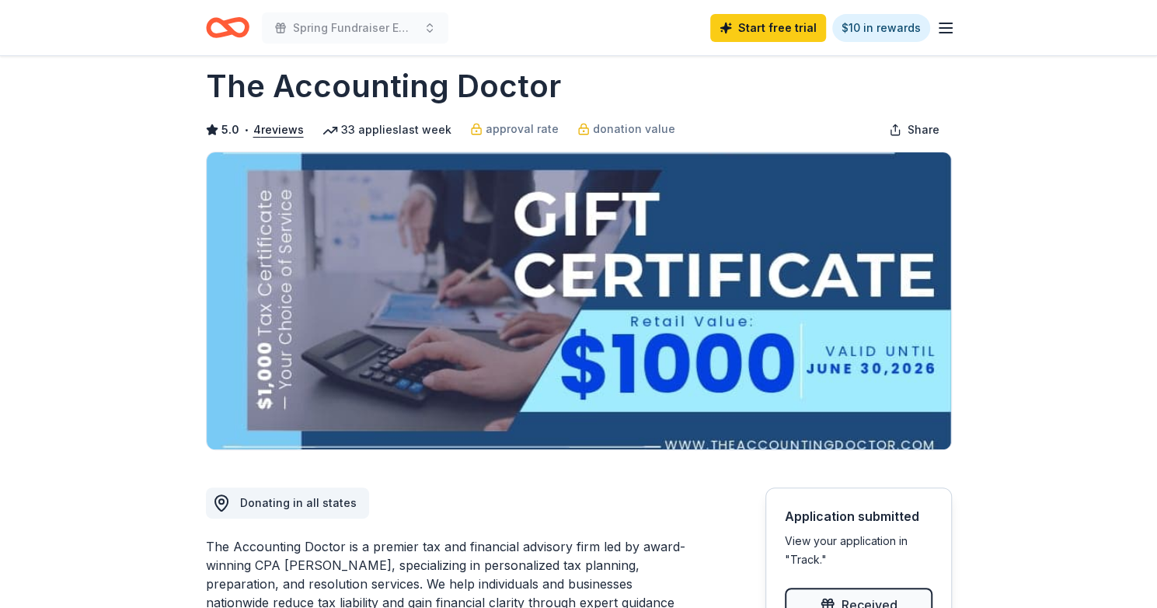
scroll to position [0, 0]
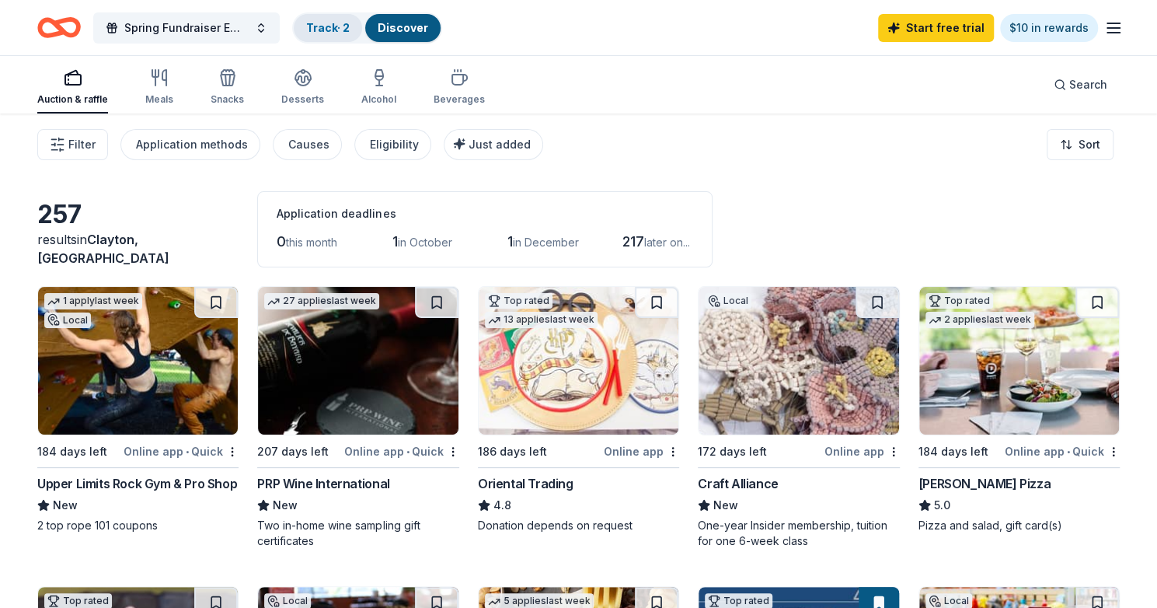
click at [319, 26] on link "Track · 2" at bounding box center [328, 27] width 44 height 13
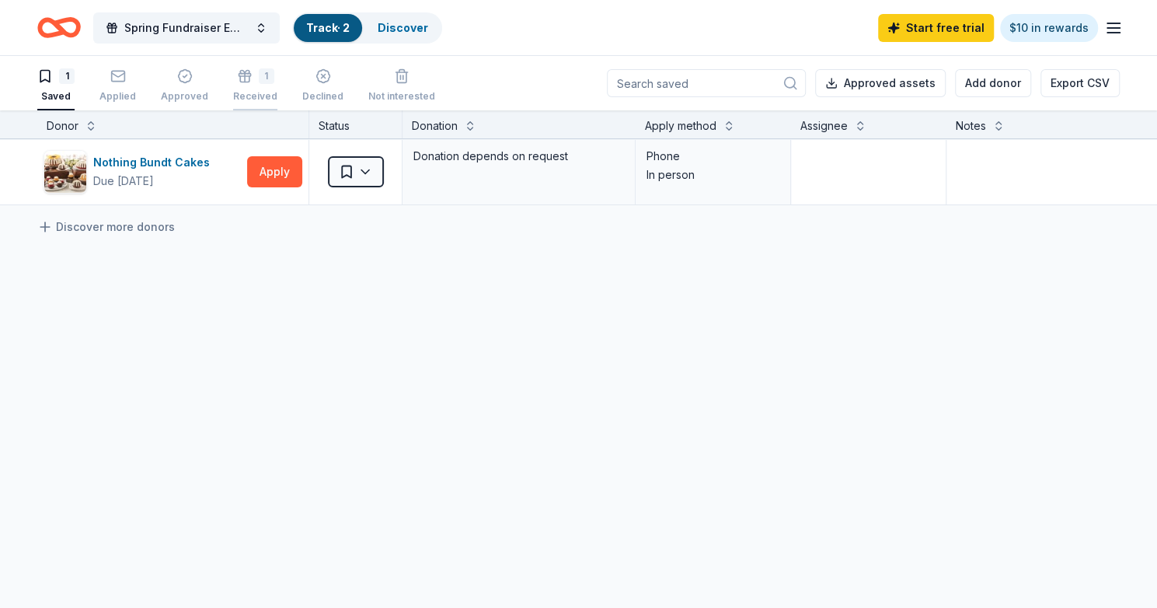
click at [238, 85] on div "1 Received" at bounding box center [255, 85] width 44 height 34
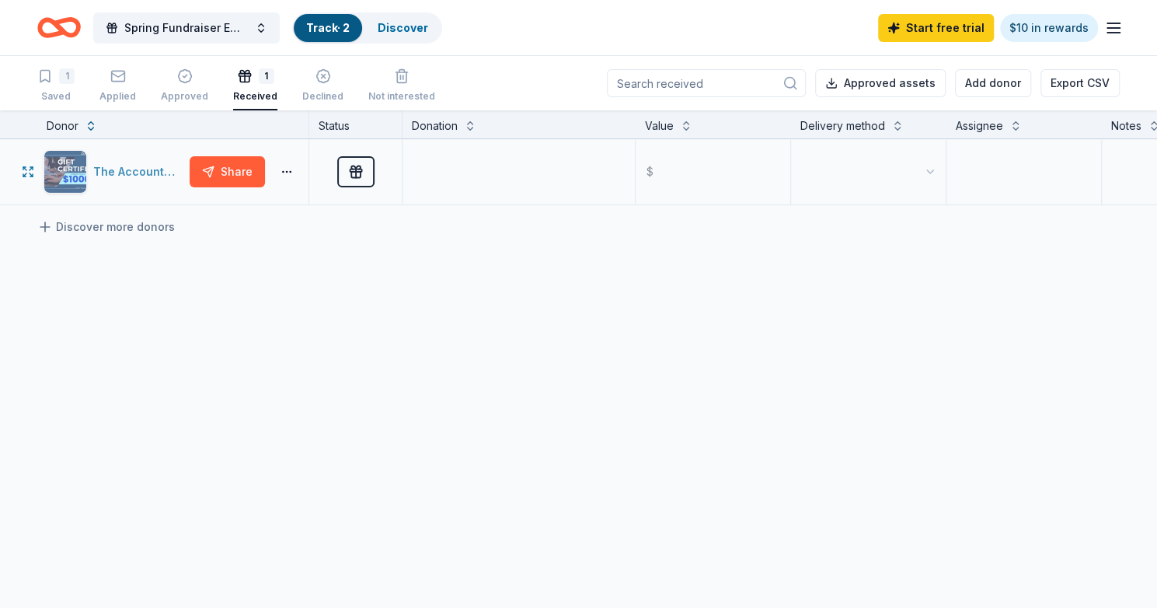
click at [132, 169] on div "The Accounting Doctor" at bounding box center [138, 171] width 90 height 19
click at [469, 127] on button at bounding box center [470, 125] width 12 height 16
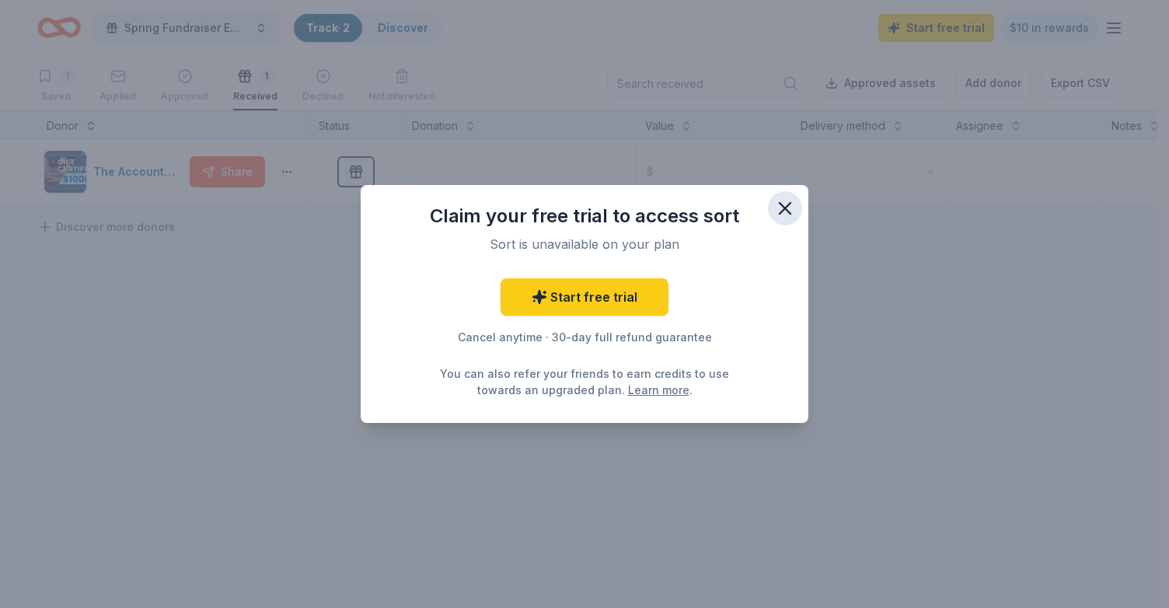
click at [786, 209] on icon "button" at bounding box center [784, 208] width 11 height 11
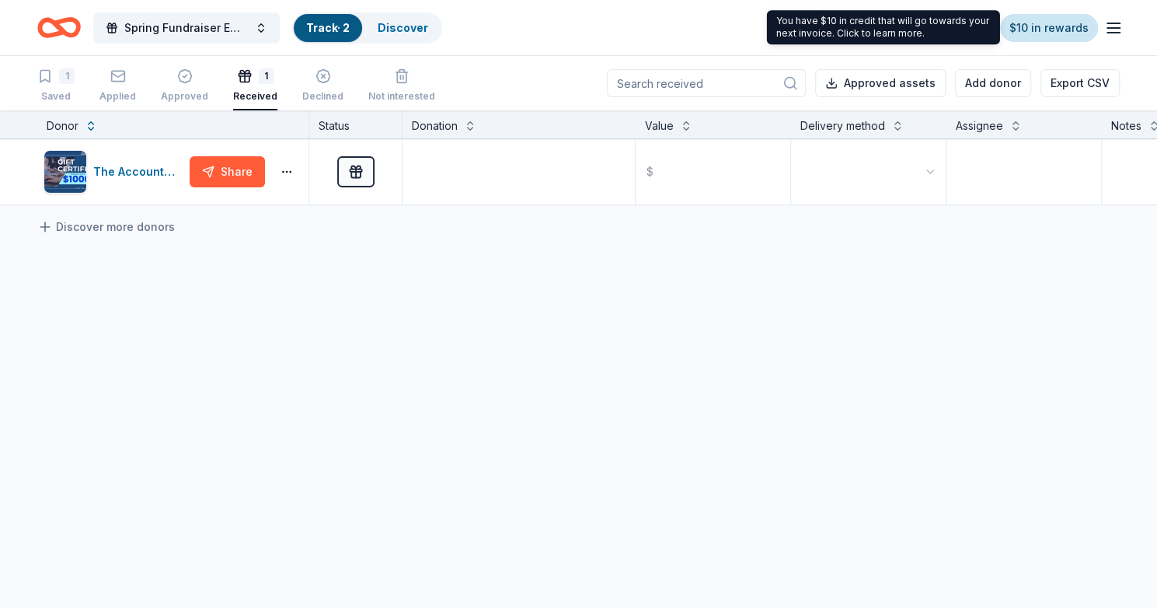
click at [1055, 26] on link "$10 in rewards" at bounding box center [1049, 28] width 98 height 28
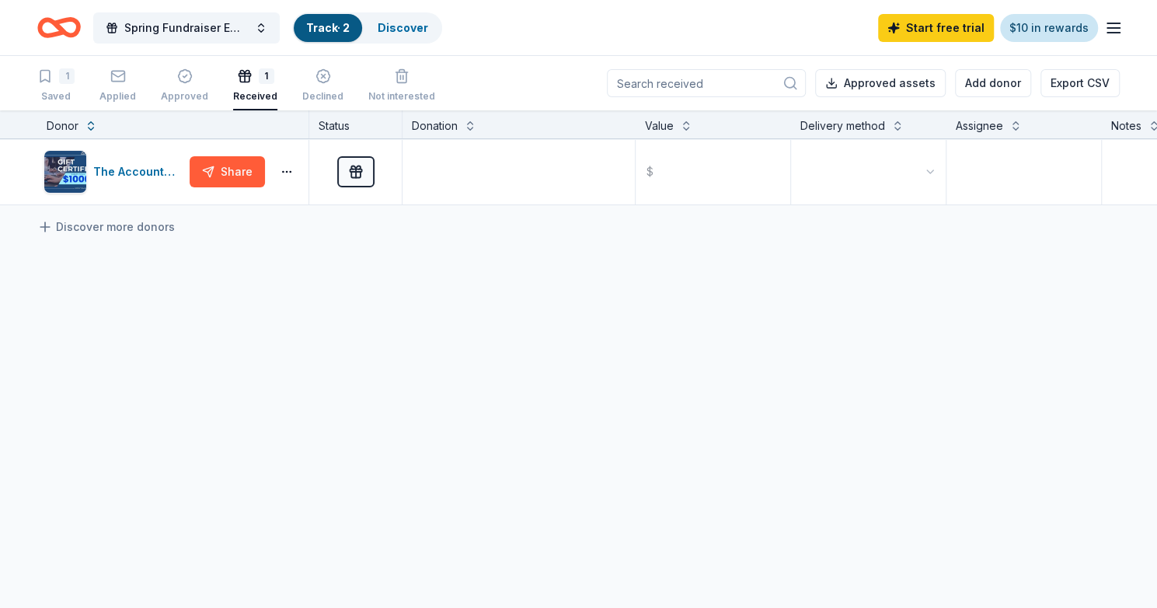
click at [1055, 26] on link "$10 in rewards" at bounding box center [1049, 28] width 98 height 28
click at [1035, 20] on link "$10 in rewards" at bounding box center [1049, 28] width 98 height 28
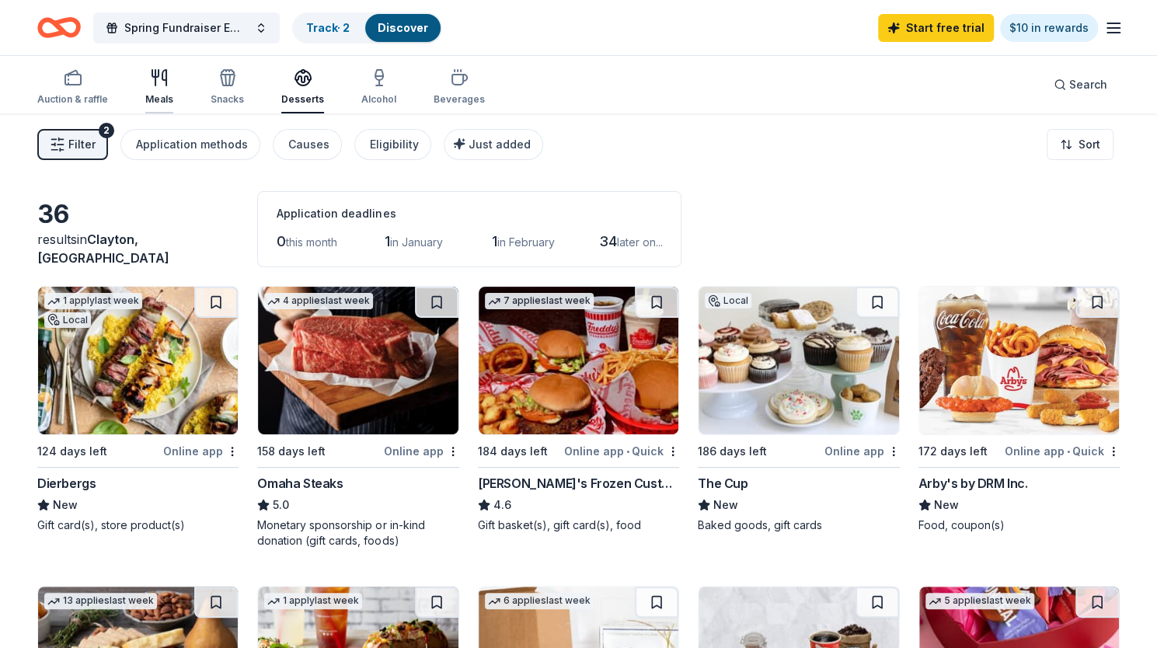
click at [152, 93] on div "Meals" at bounding box center [159, 99] width 28 height 12
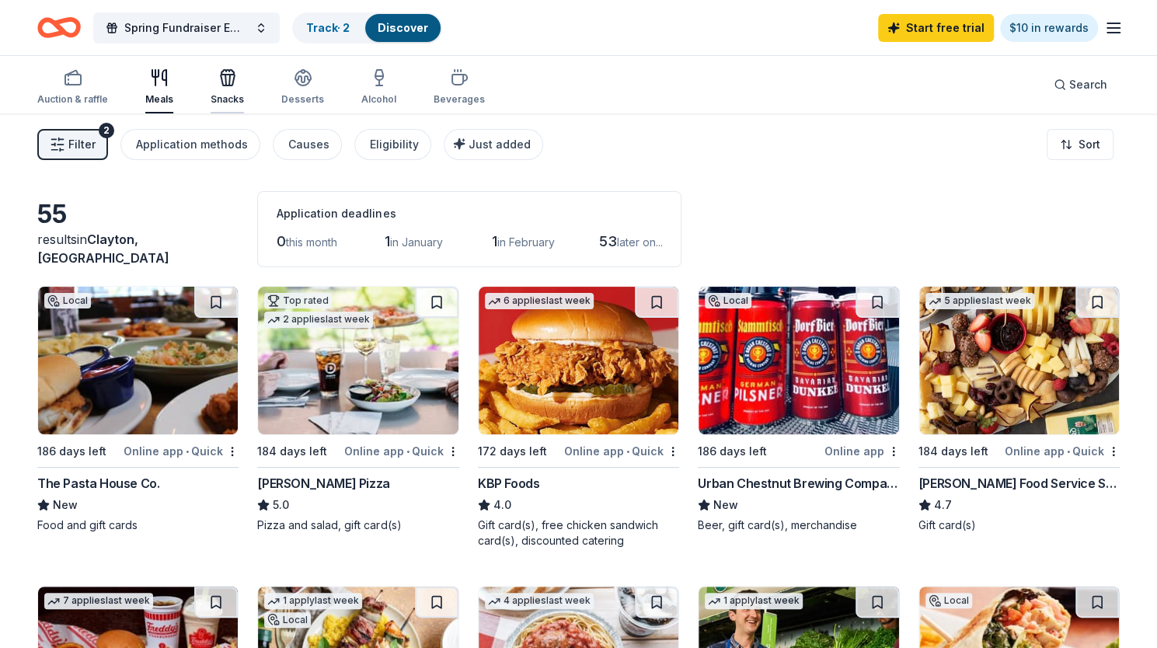
click at [218, 91] on div "Snacks" at bounding box center [227, 86] width 33 height 37
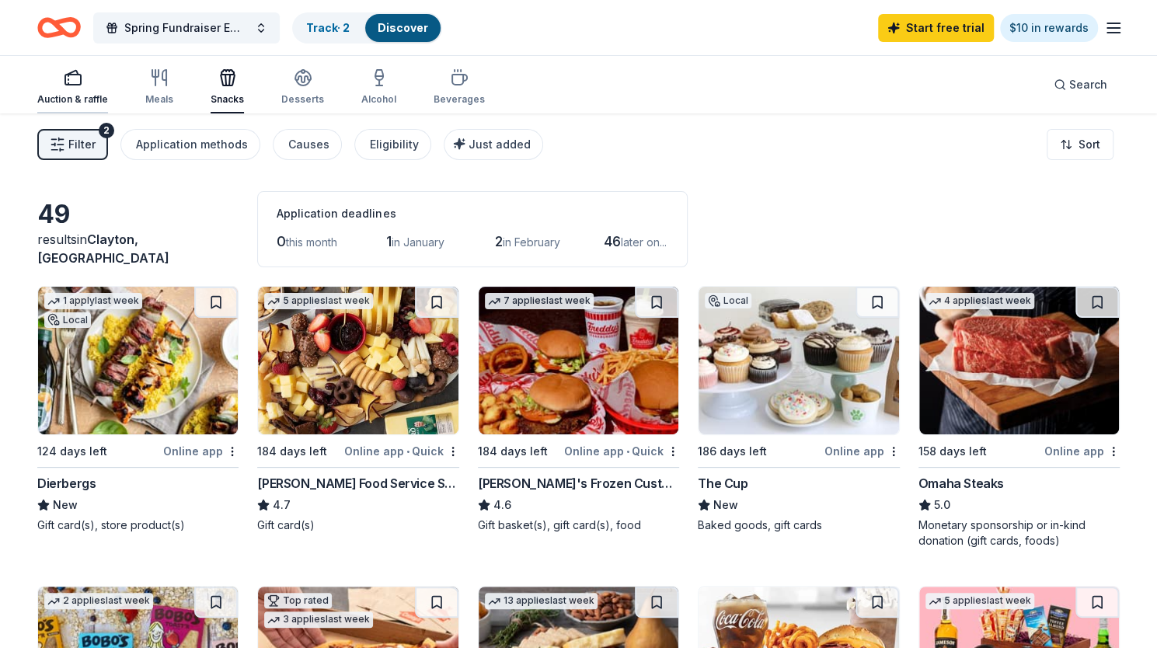
click at [76, 80] on icon "button" at bounding box center [73, 77] width 19 height 19
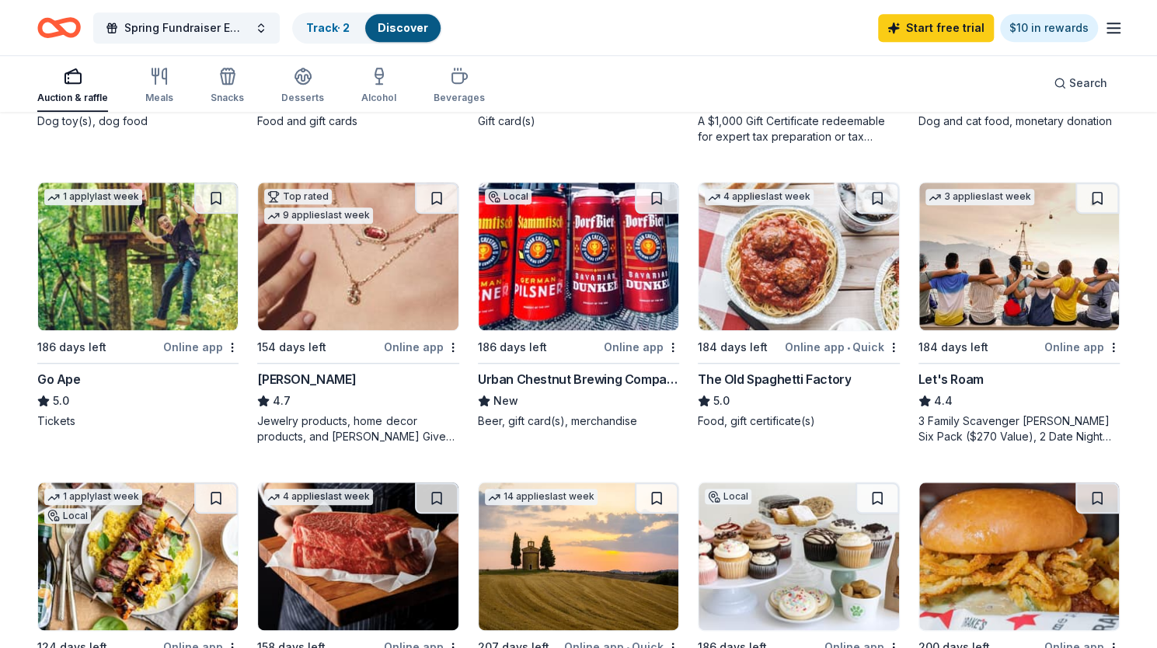
scroll to position [705, 0]
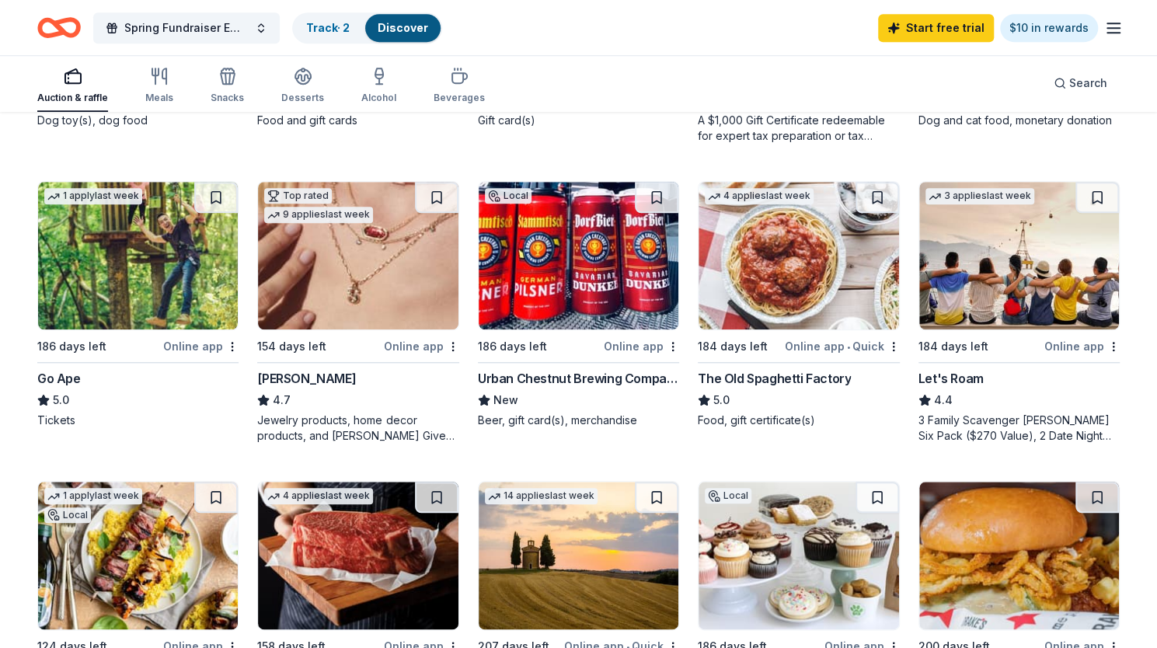
click at [809, 374] on div "The Old Spaghetti Factory" at bounding box center [774, 378] width 153 height 19
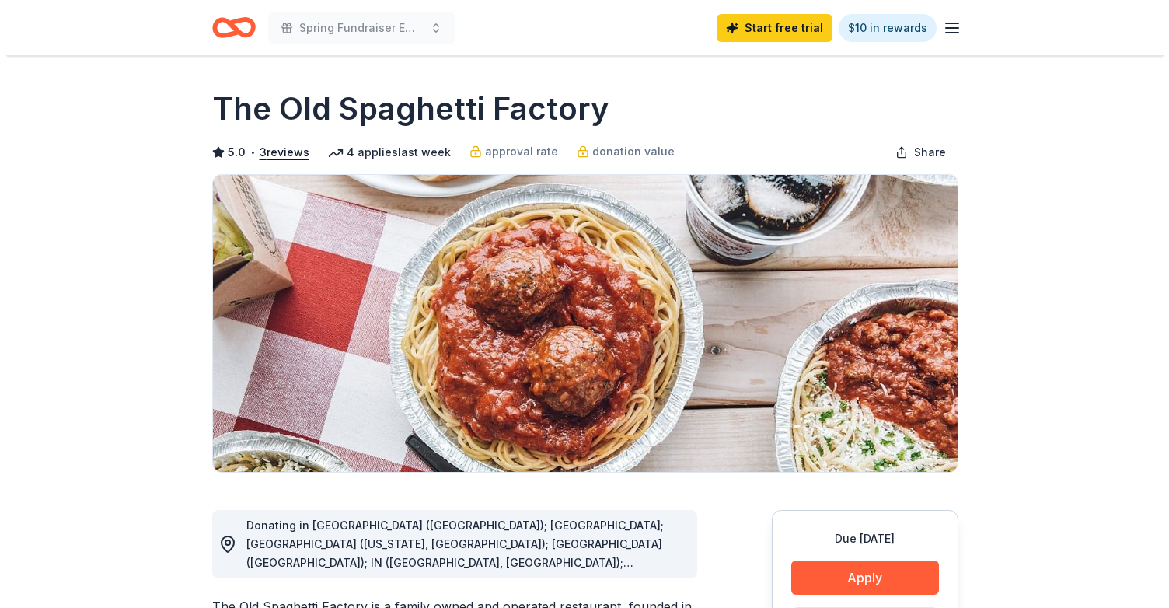
scroll to position [155, 0]
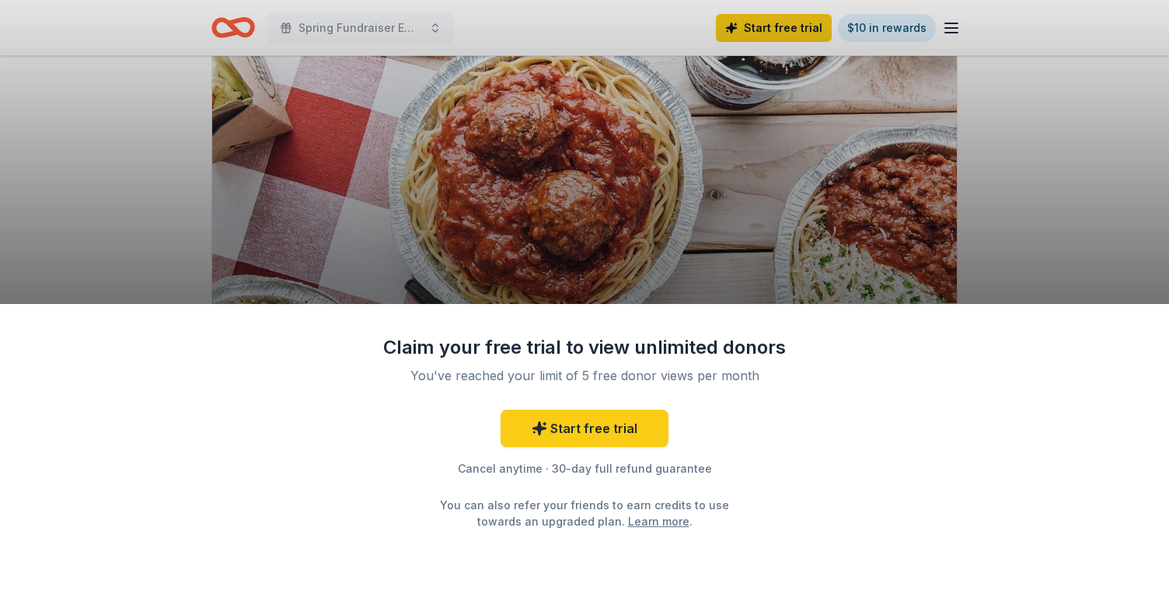
click at [977, 226] on div "Claim your free trial to view unlimited donors You've reached your limit of 5 f…" at bounding box center [584, 304] width 1169 height 608
